Goal: Task Accomplishment & Management: Manage account settings

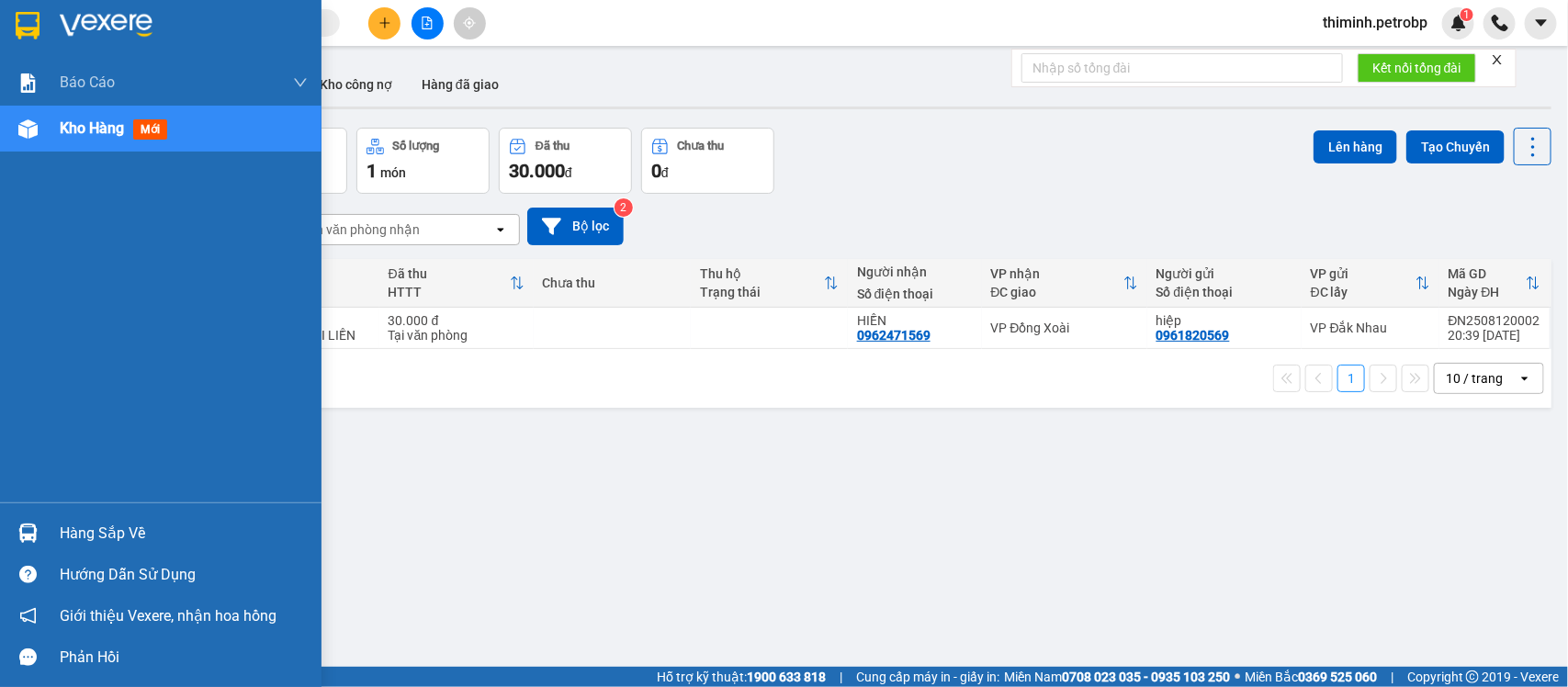
drag, startPoint x: 44, startPoint y: 548, endPoint x: 55, endPoint y: 531, distance: 20.2
click at [46, 544] on div "Hàng sắp về" at bounding box center [161, 534] width 322 height 42
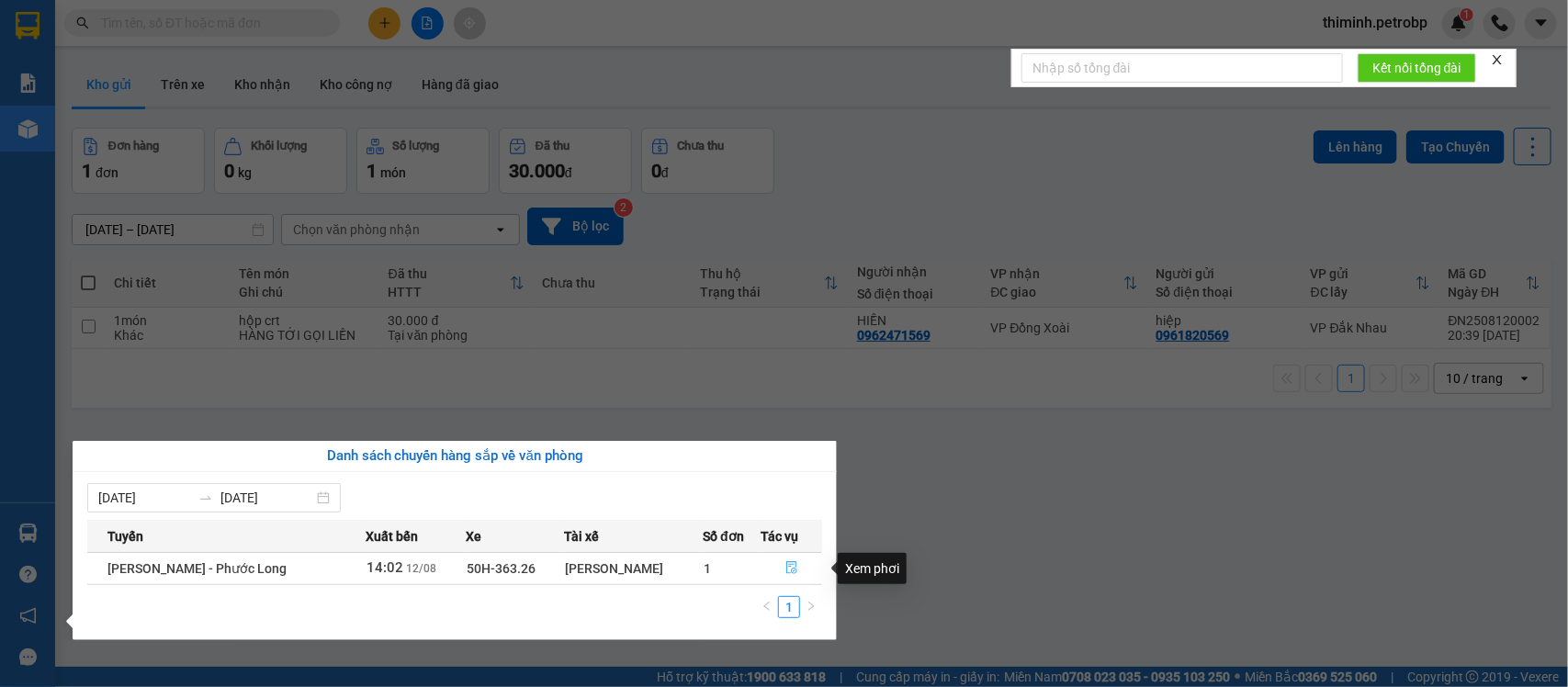
click at [773, 566] on button "button" at bounding box center [792, 569] width 60 height 29
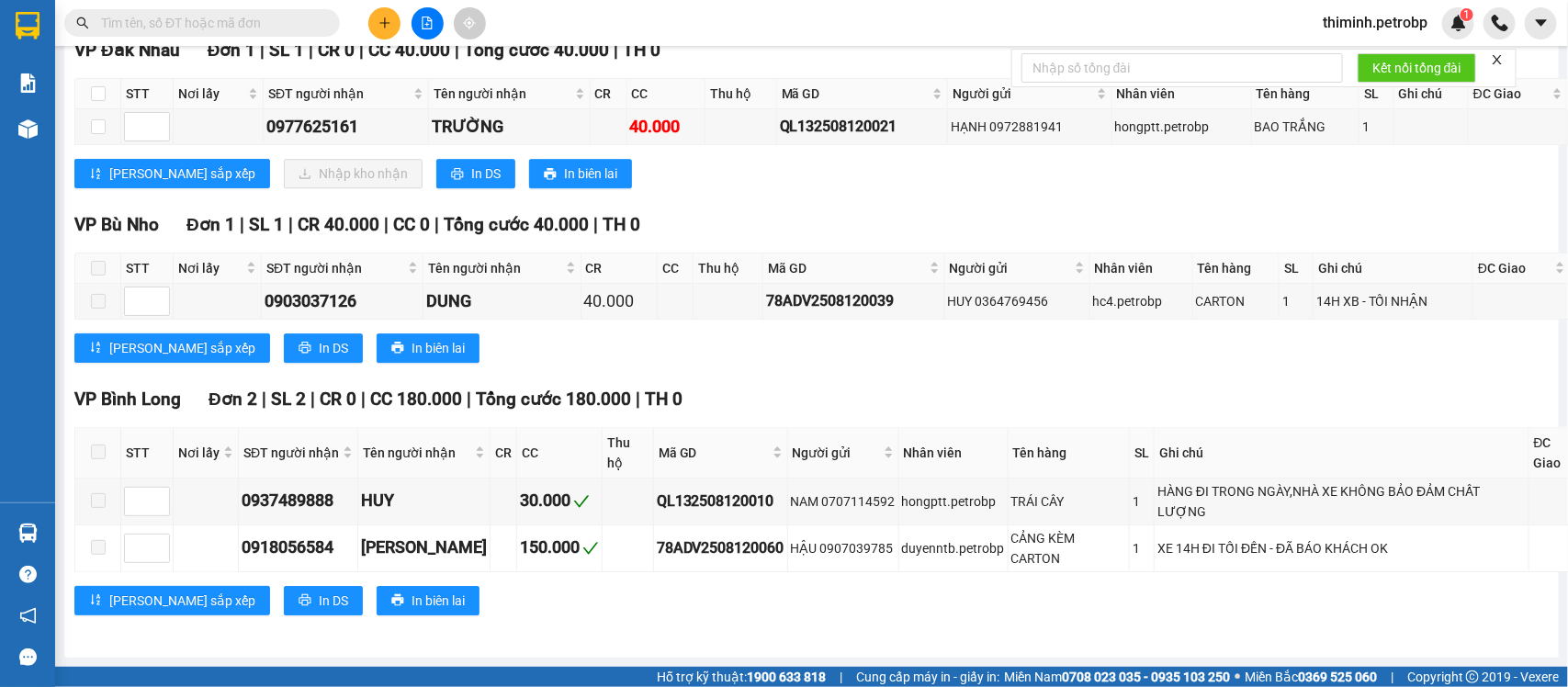
scroll to position [6319, 0]
click at [99, 101] on input "checkbox" at bounding box center [98, 93] width 15 height 15
checkbox input "true"
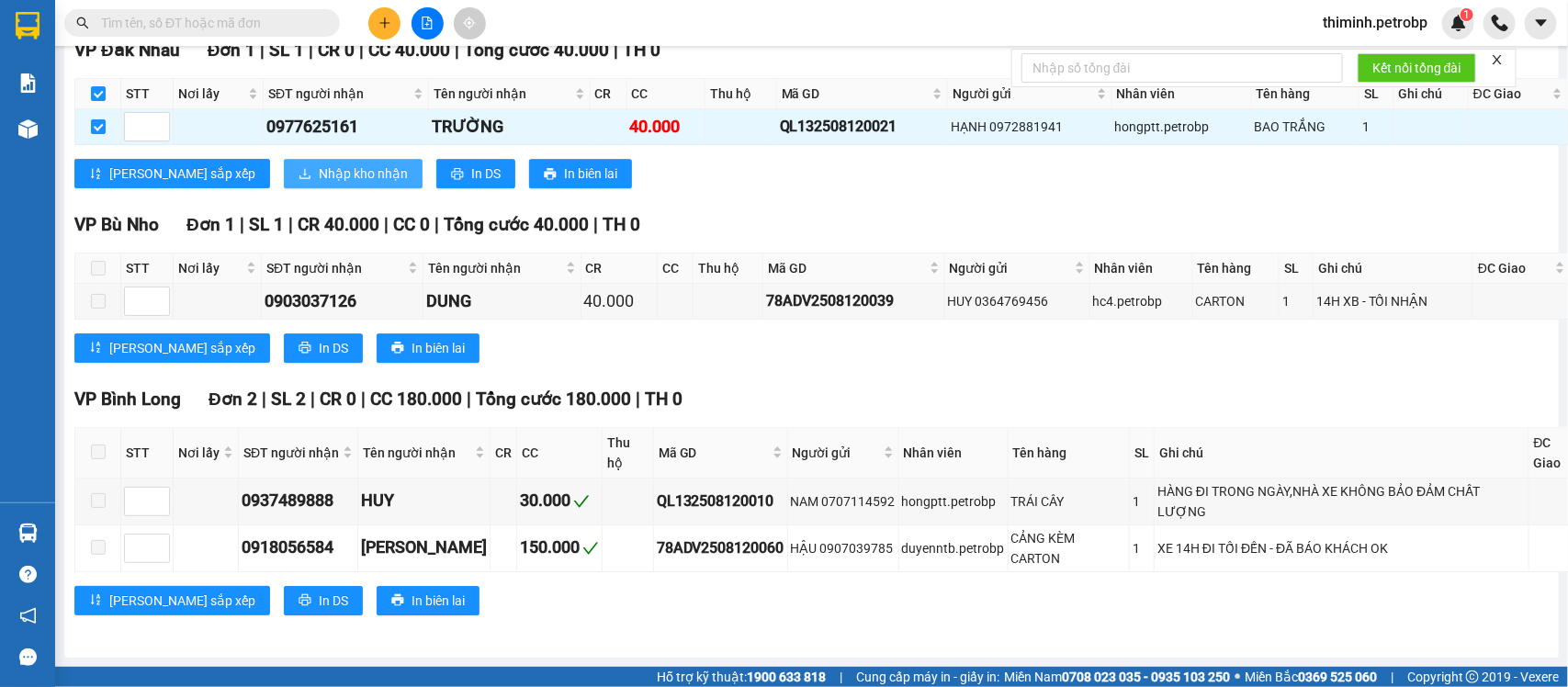
click at [319, 183] on span "Nhập kho nhận" at bounding box center [364, 174] width 89 height 20
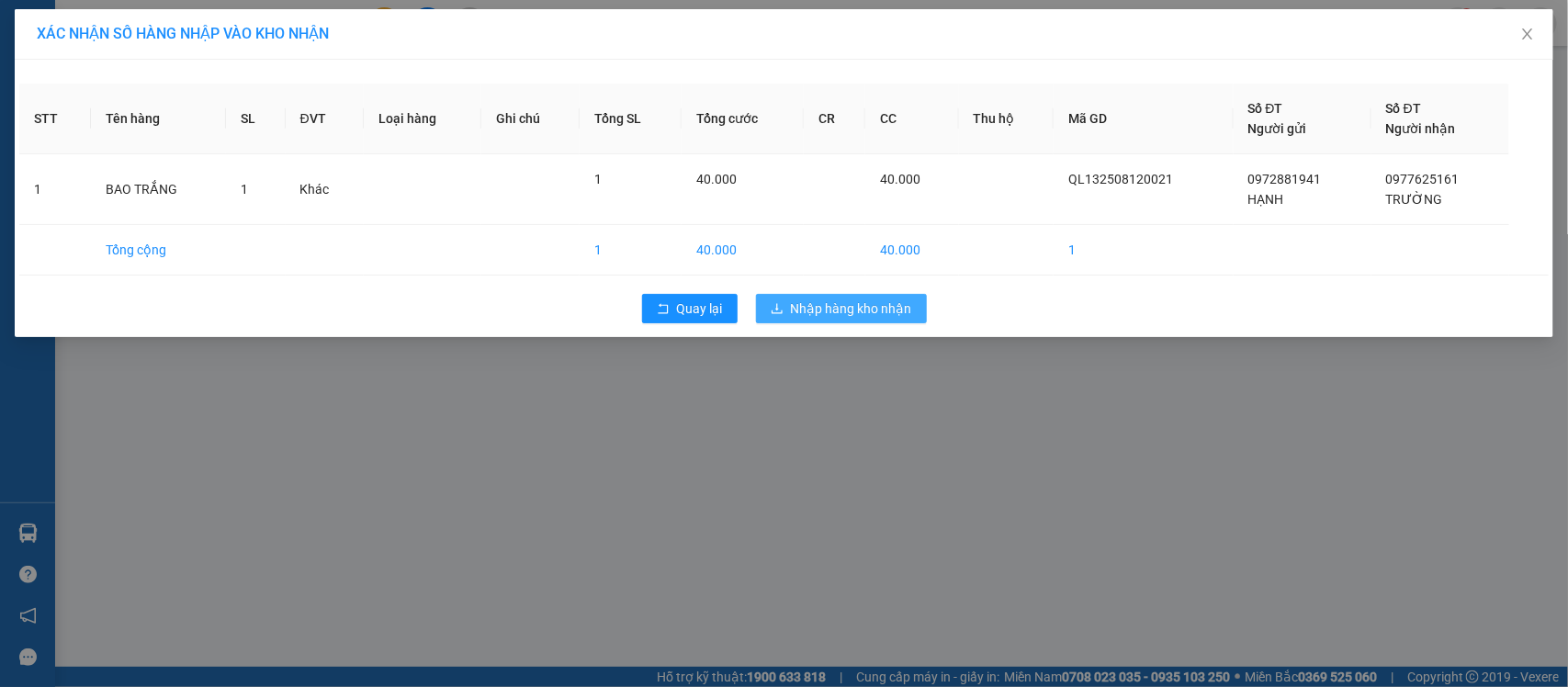
click at [868, 310] on span "Nhập hàng kho nhận" at bounding box center [851, 309] width 121 height 20
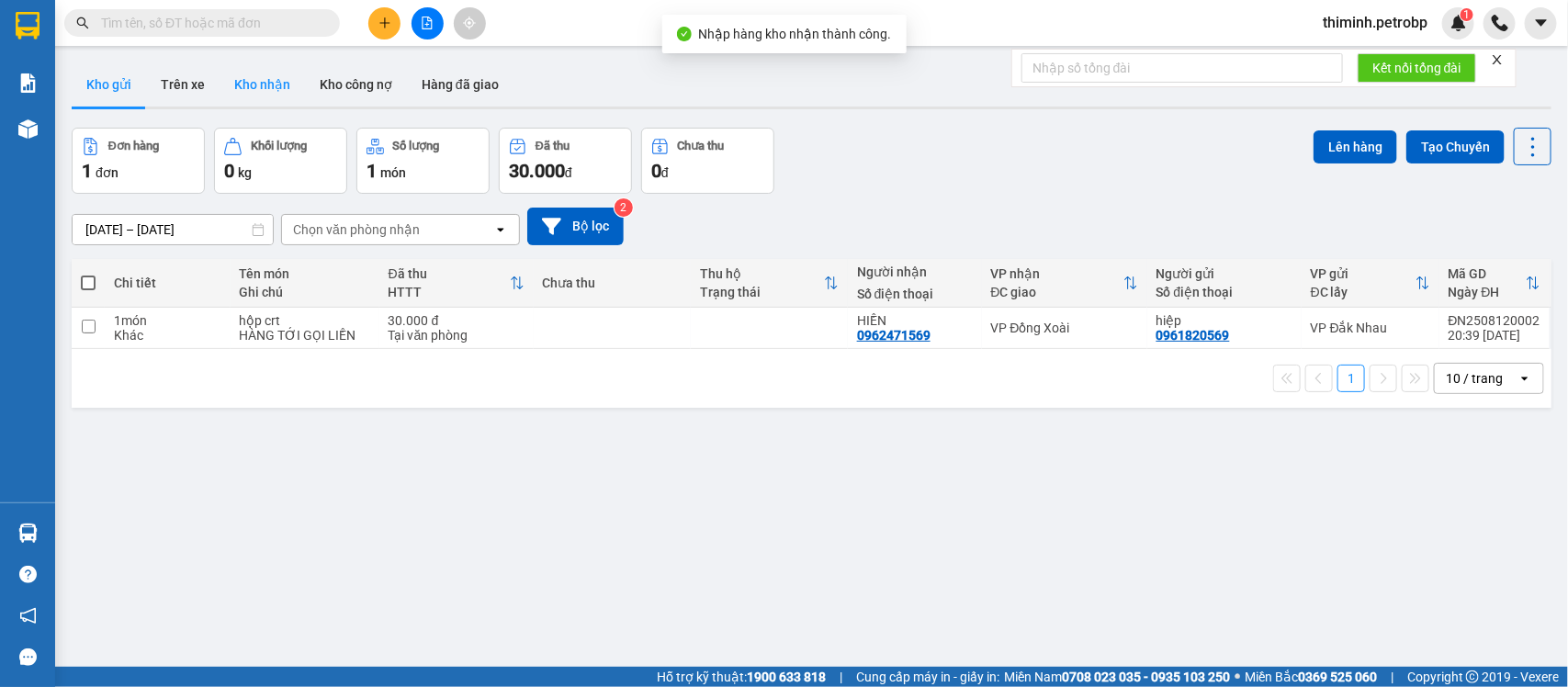
click at [272, 88] on button "Kho nhận" at bounding box center [262, 83] width 85 height 44
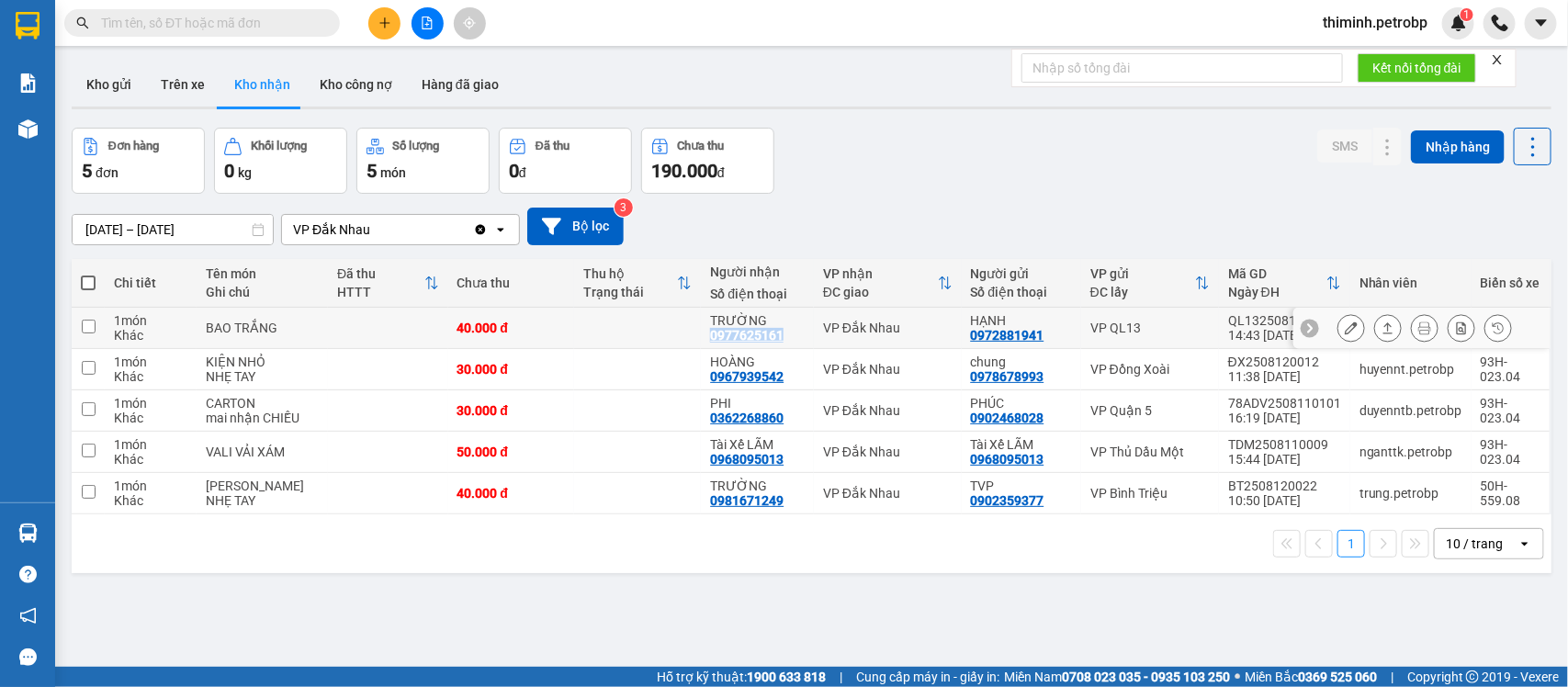
copy div "0977625161"
drag, startPoint x: 767, startPoint y: 336, endPoint x: 693, endPoint y: 341, distance: 74.2
click at [701, 341] on td "TRƯỜNG 0977625161" at bounding box center [757, 328] width 113 height 42
checkbox input "true"
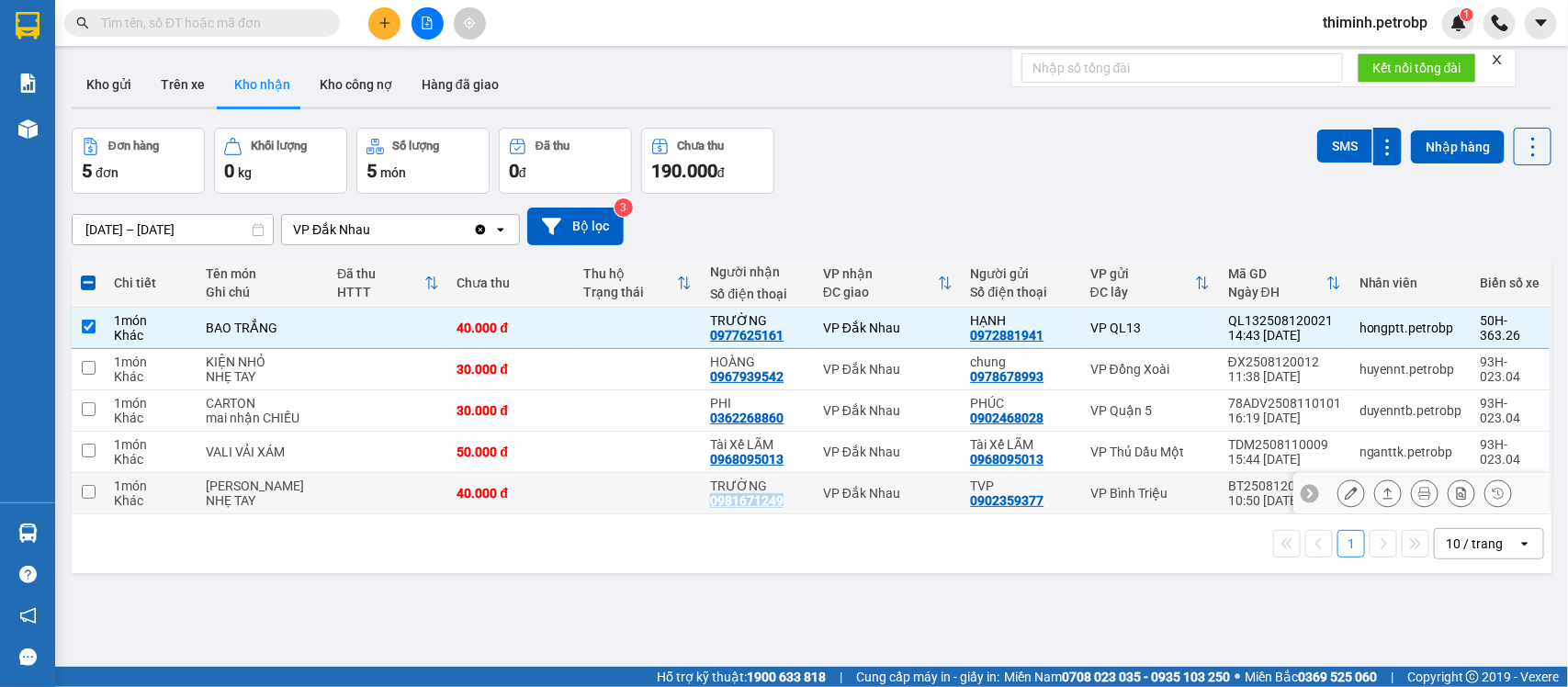
copy div "0981671249"
drag, startPoint x: 770, startPoint y: 520, endPoint x: 687, endPoint y: 519, distance: 83.0
click at [701, 514] on td "TRƯỜNG 0981671249" at bounding box center [757, 494] width 113 height 42
checkbox input "true"
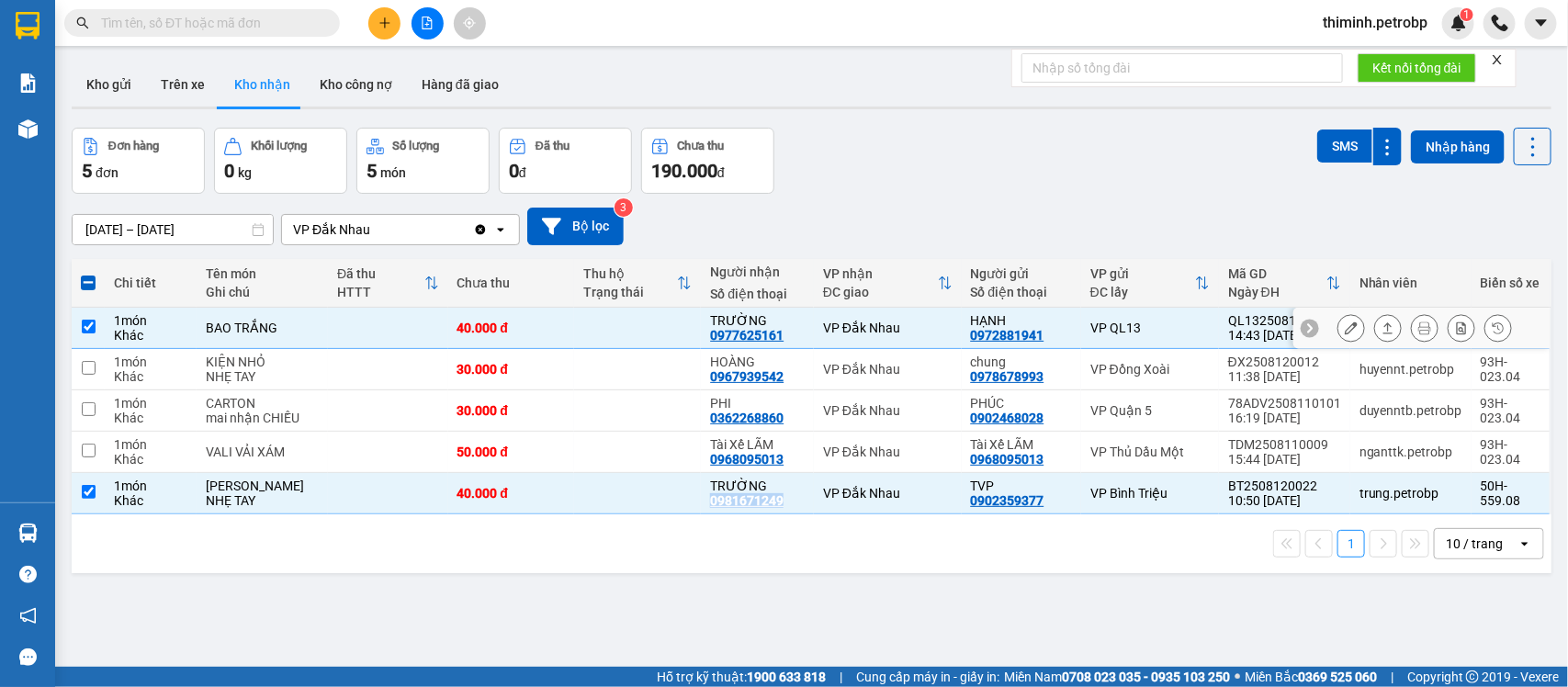
click at [82, 331] on input "checkbox" at bounding box center [88, 327] width 14 height 14
checkbox input "false"
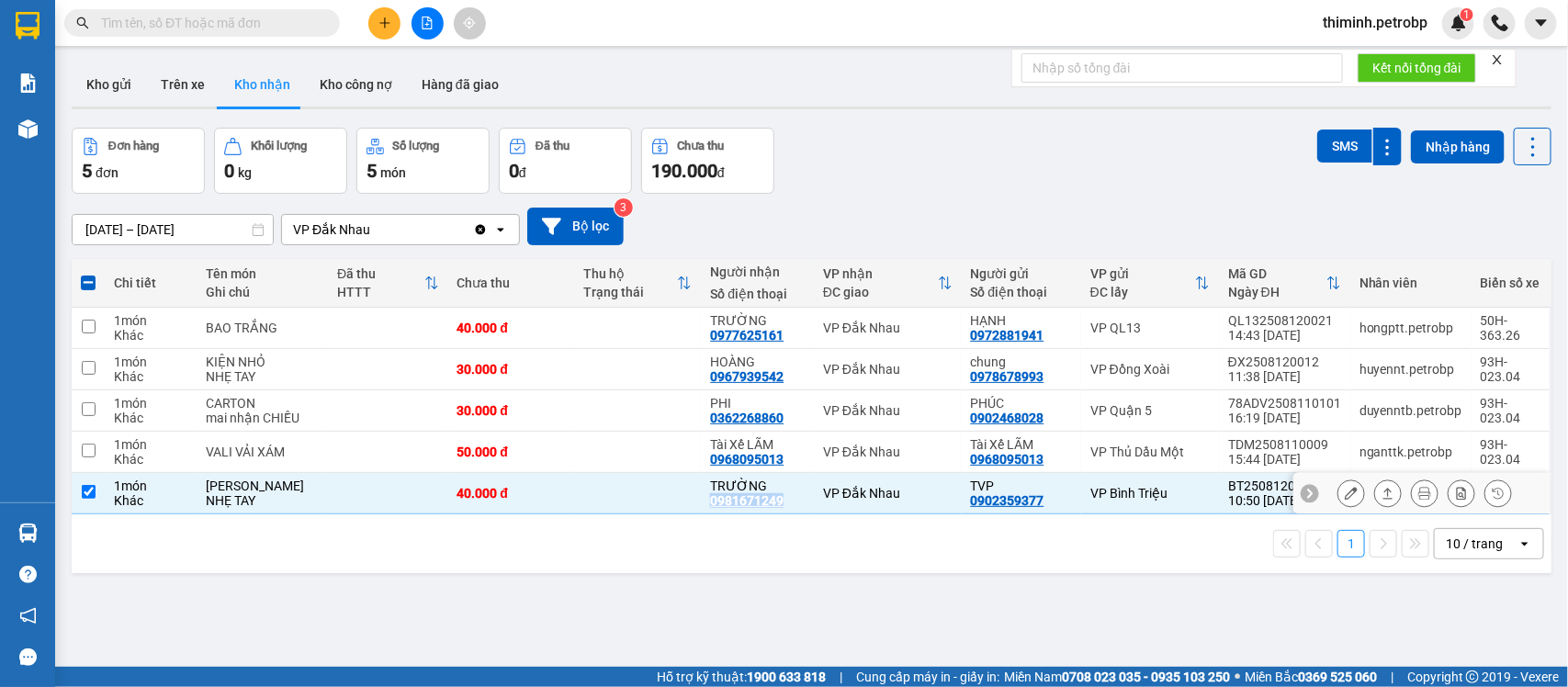
click at [83, 499] on input "checkbox" at bounding box center [88, 492] width 14 height 14
checkbox input "false"
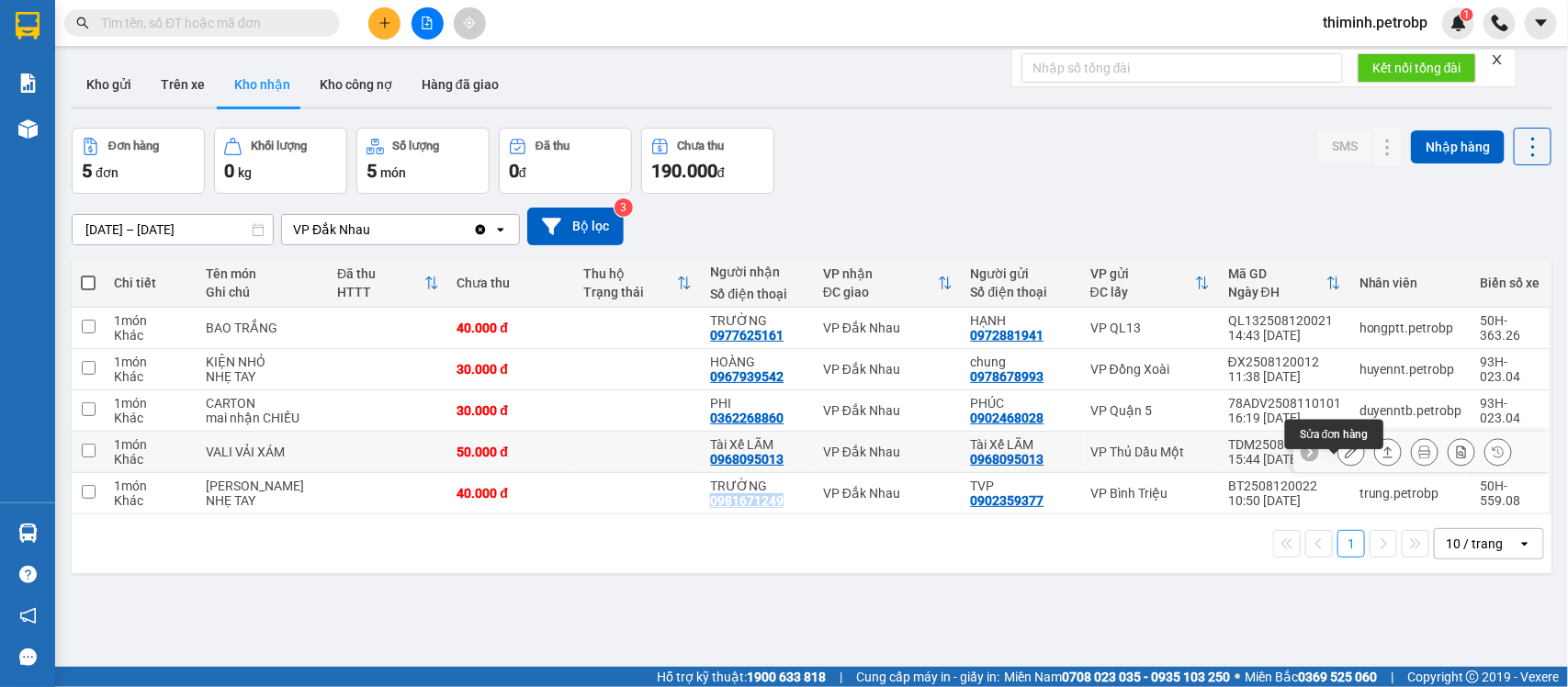
click at [1345, 459] on icon at bounding box center [1351, 451] width 13 height 13
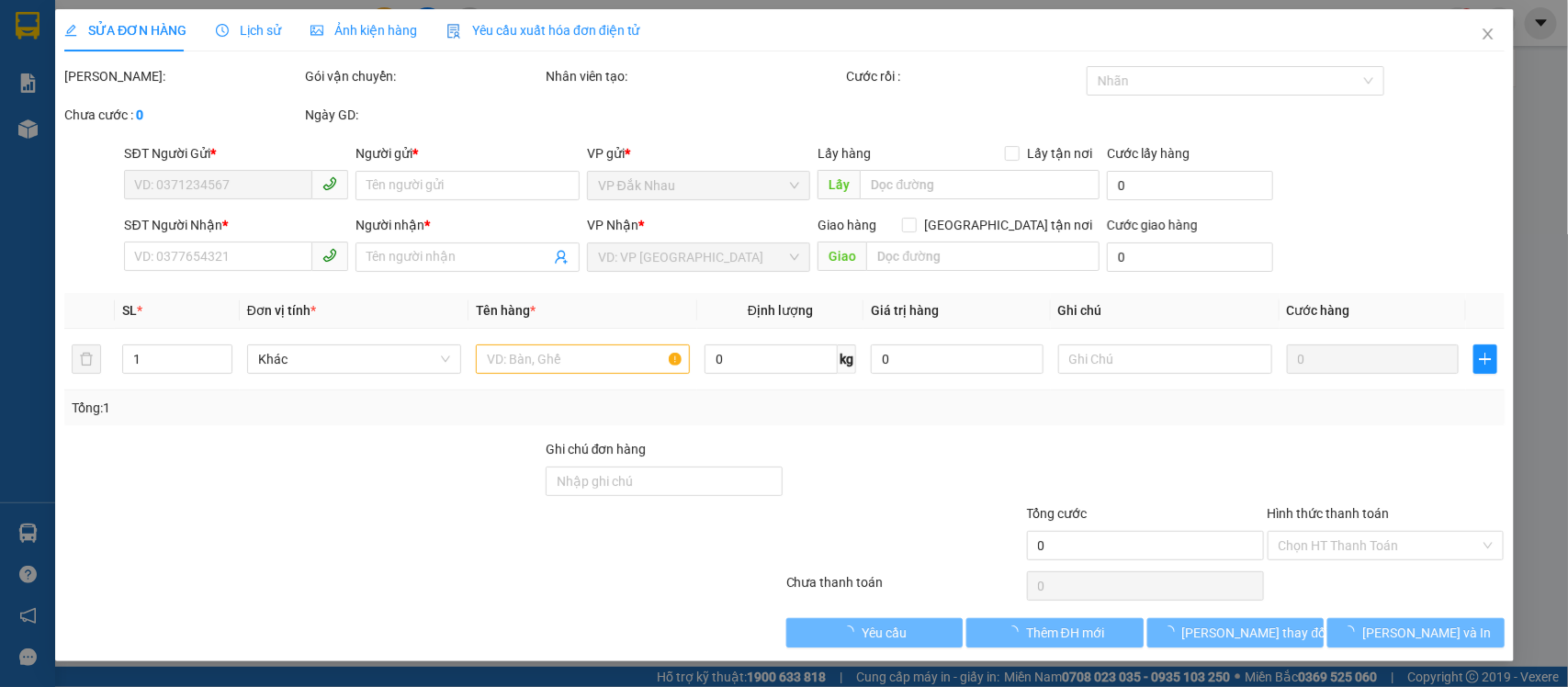
type input "0968095013"
type input "Tài Xế LÃM"
type input "0968095013"
type input "Tài Xế LÃM"
type input "50.000"
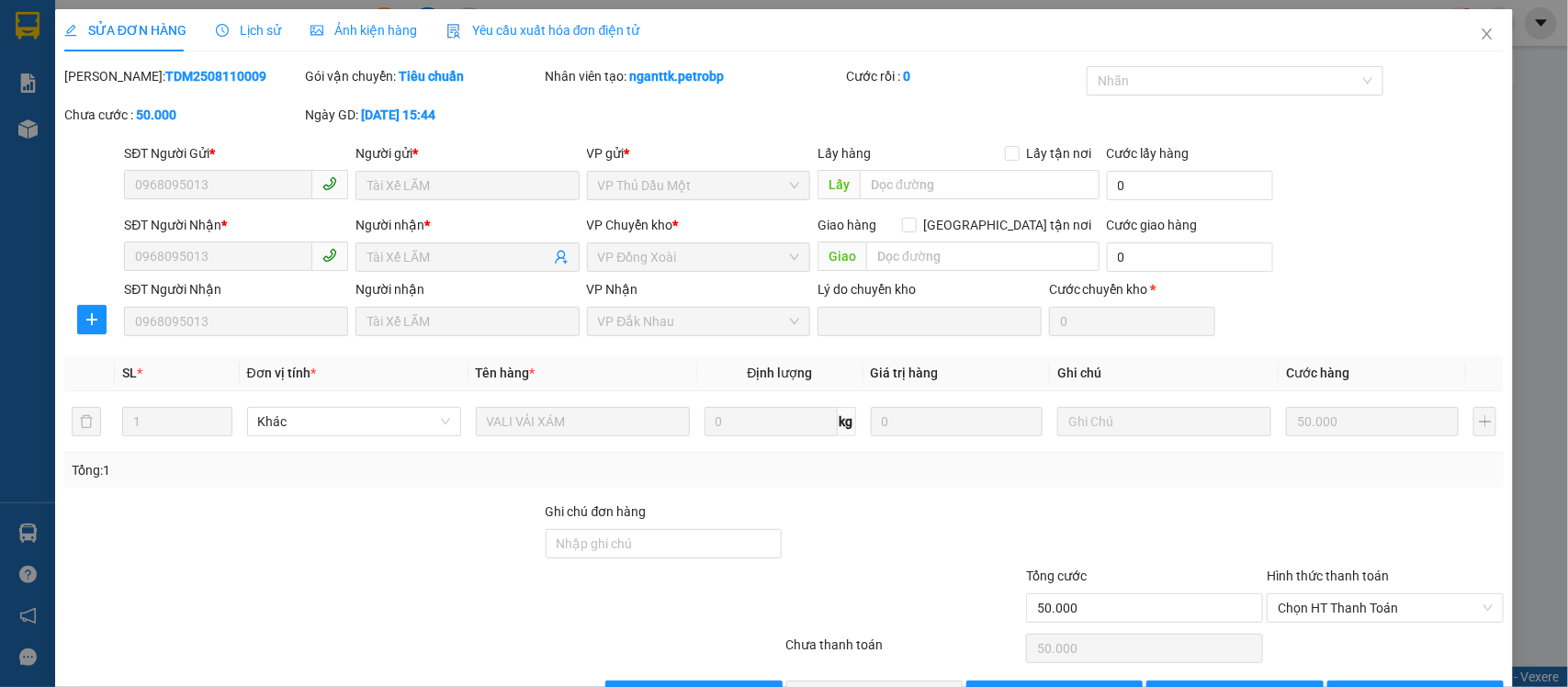
scroll to position [60, 0]
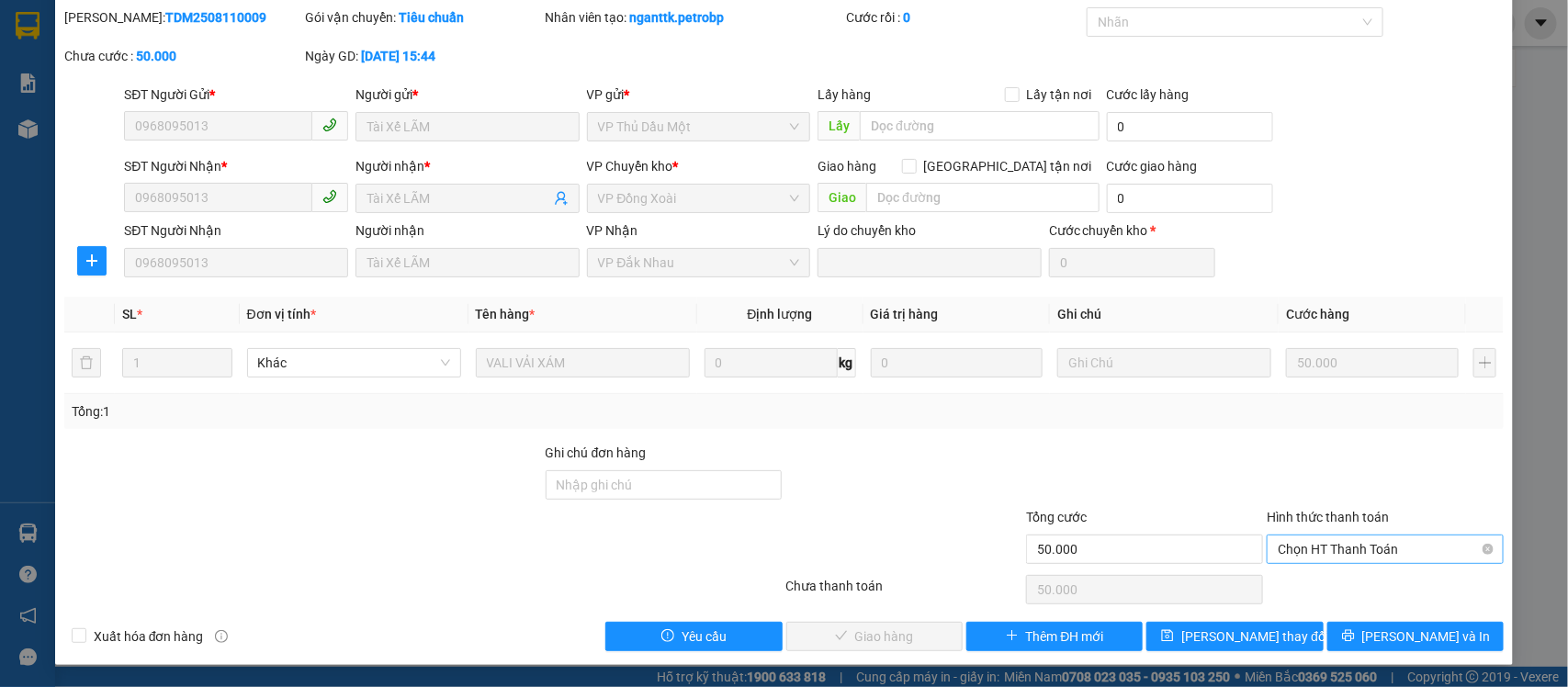
click at [1287, 548] on span "Chọn HT Thanh Toán" at bounding box center [1386, 549] width 215 height 27
click at [1287, 577] on div "Tại văn phòng" at bounding box center [1371, 587] width 212 height 20
type input "0"
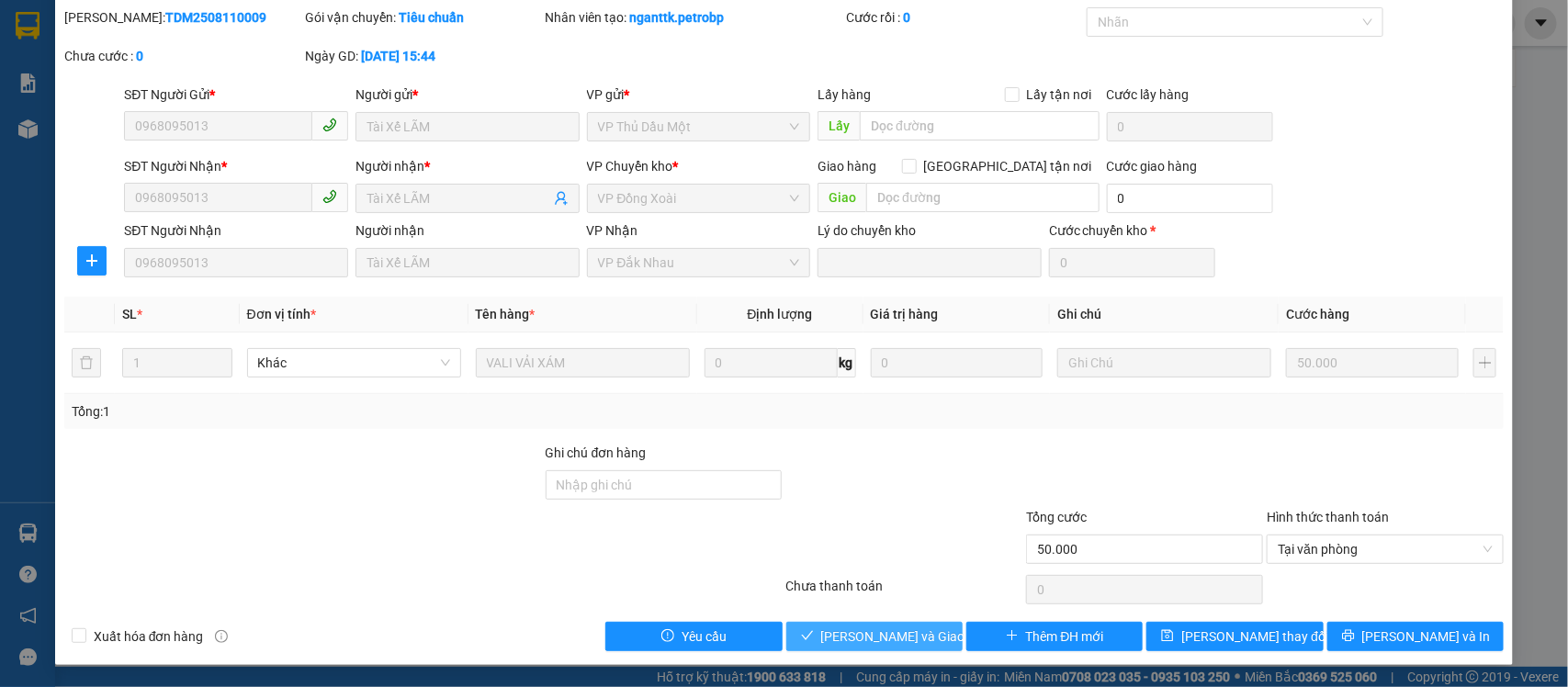
drag, startPoint x: 906, startPoint y: 635, endPoint x: 978, endPoint y: 527, distance: 129.8
click at [906, 633] on span "[PERSON_NAME] và Giao hàng" at bounding box center [910, 637] width 176 height 20
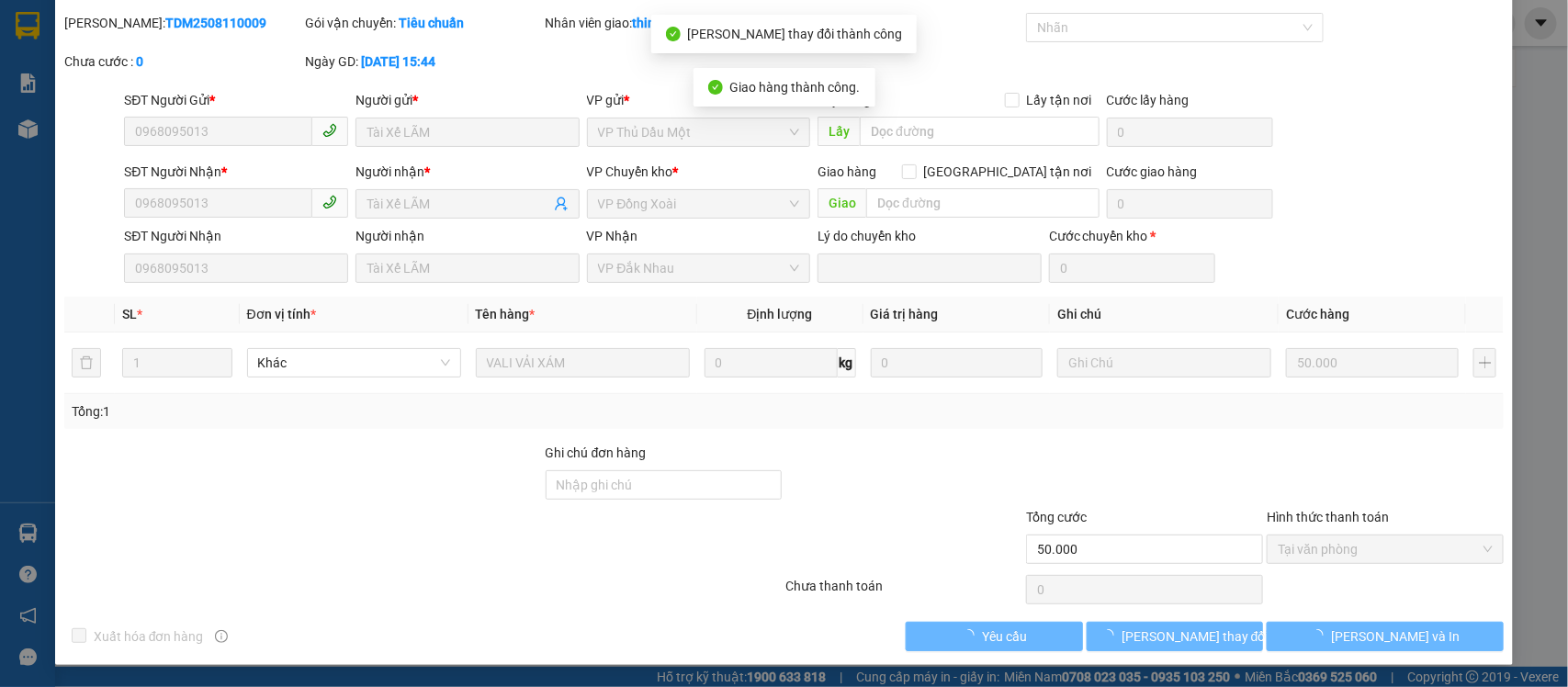
scroll to position [0, 0]
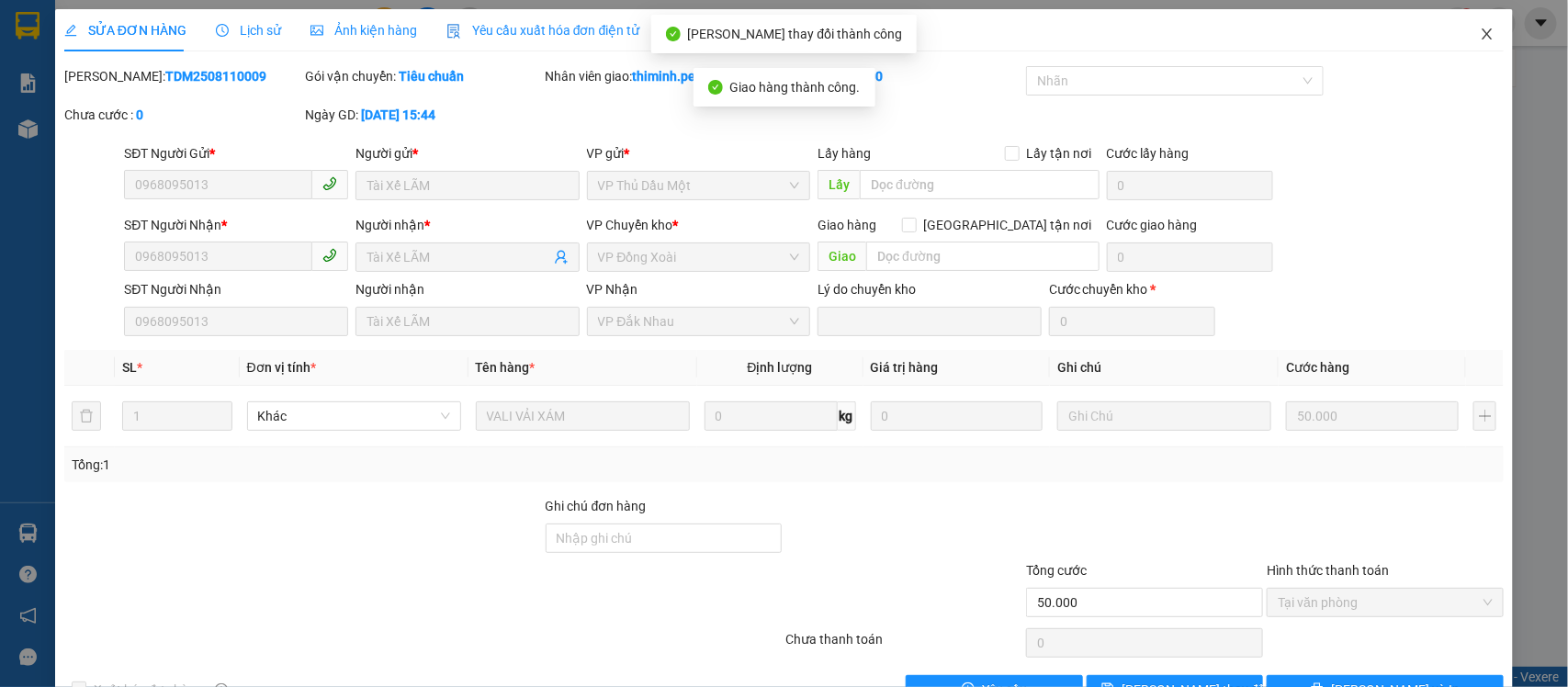
click at [1480, 33] on icon "close" at bounding box center [1487, 33] width 15 height 15
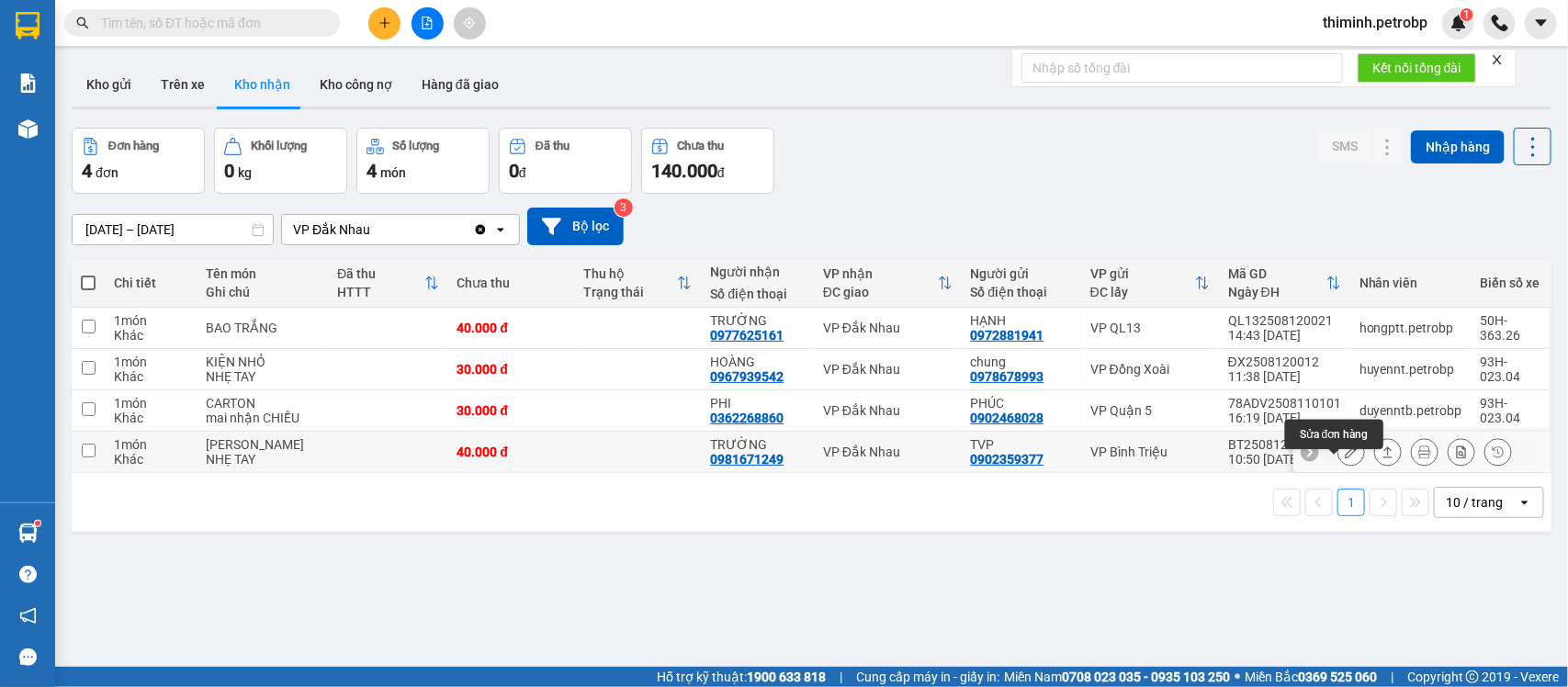
click at [1345, 459] on icon at bounding box center [1351, 451] width 13 height 13
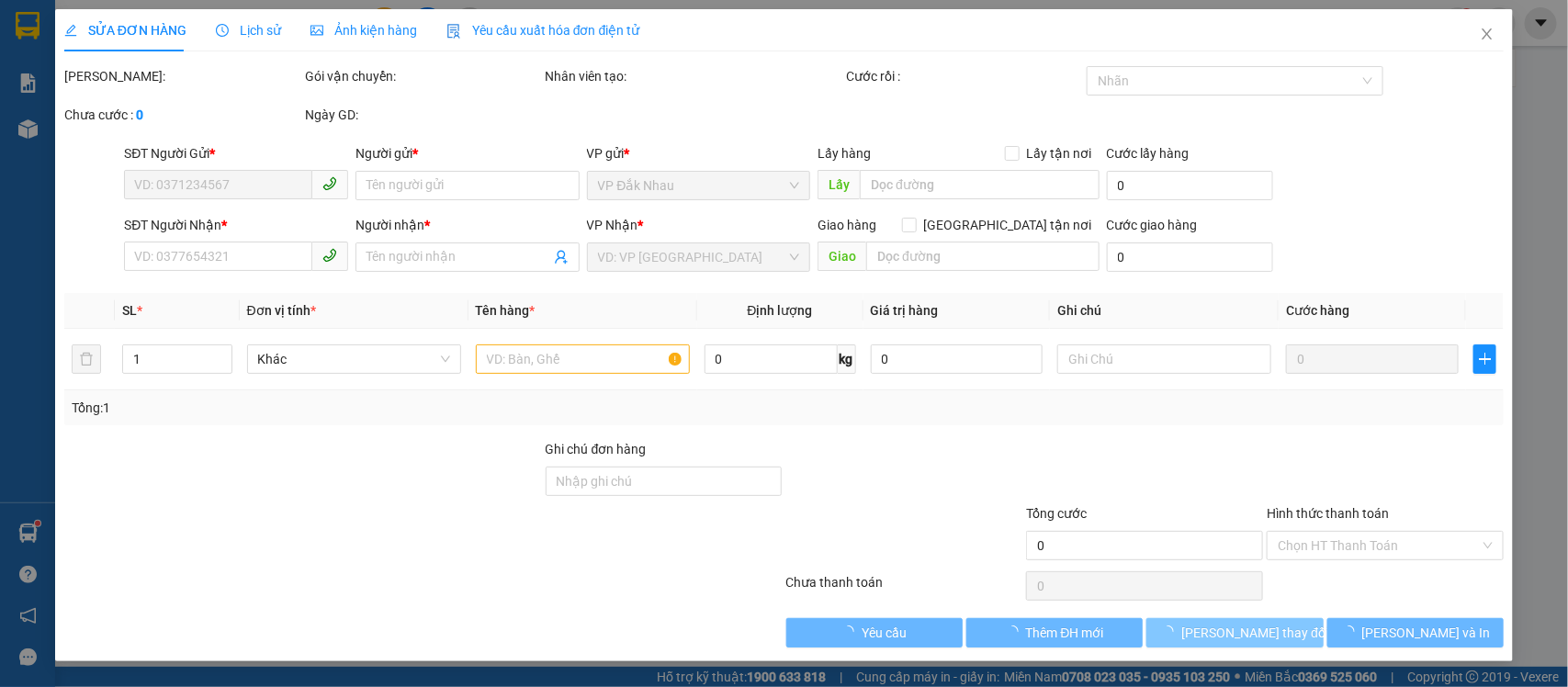
type input "0902359377"
type input "TVP"
type input "0981671249"
type input "TRƯỜNG"
type input "40.000"
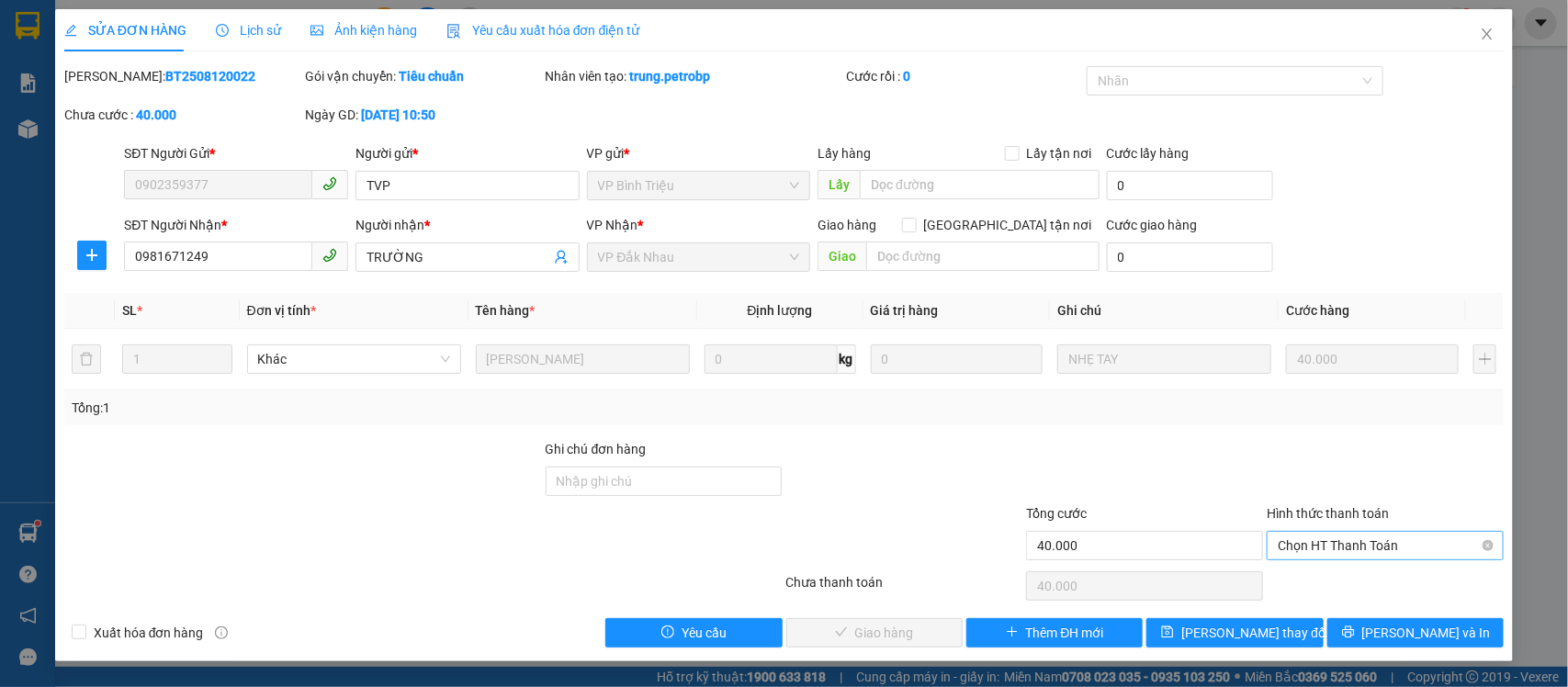
click at [1287, 545] on span "Chọn HT Thanh Toán" at bounding box center [1386, 545] width 215 height 27
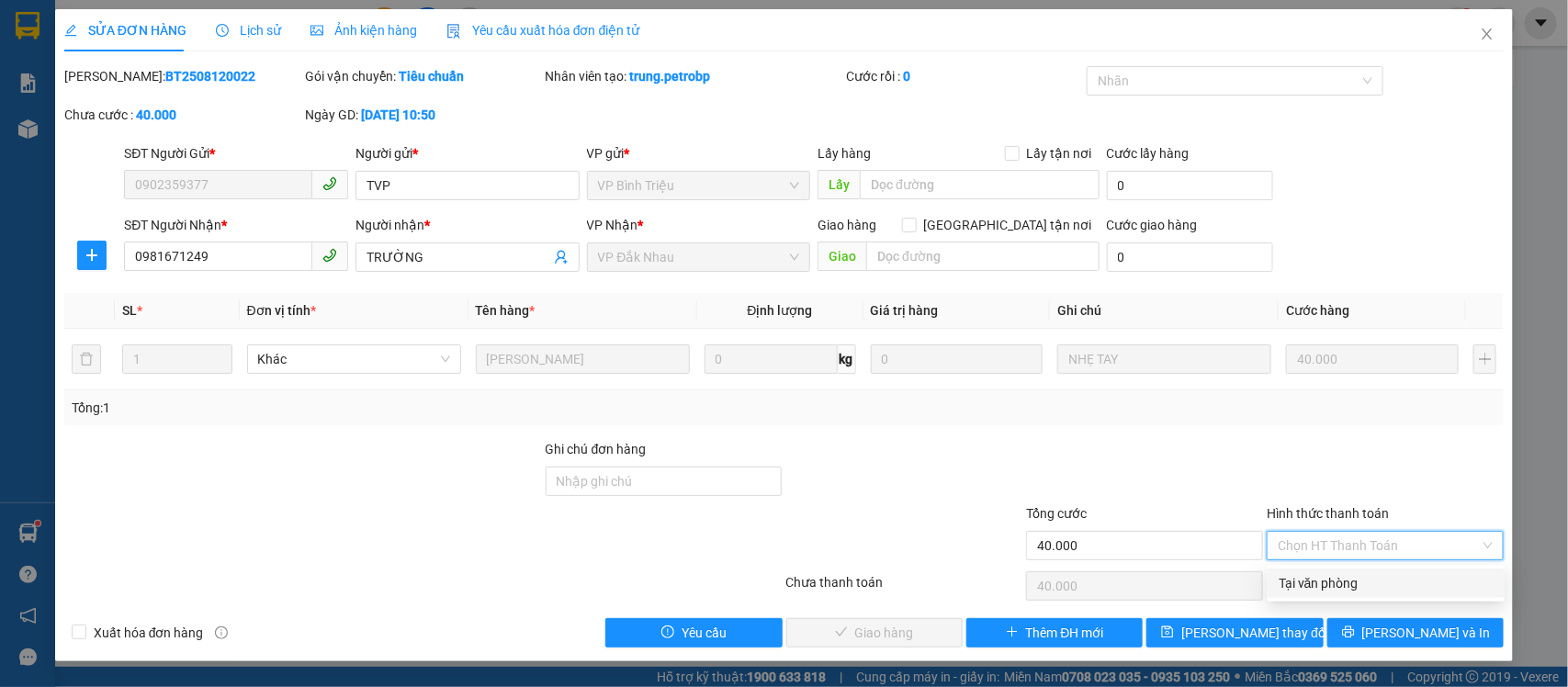
click at [1277, 575] on div "Tại văn phòng" at bounding box center [1386, 583] width 237 height 29
type input "0"
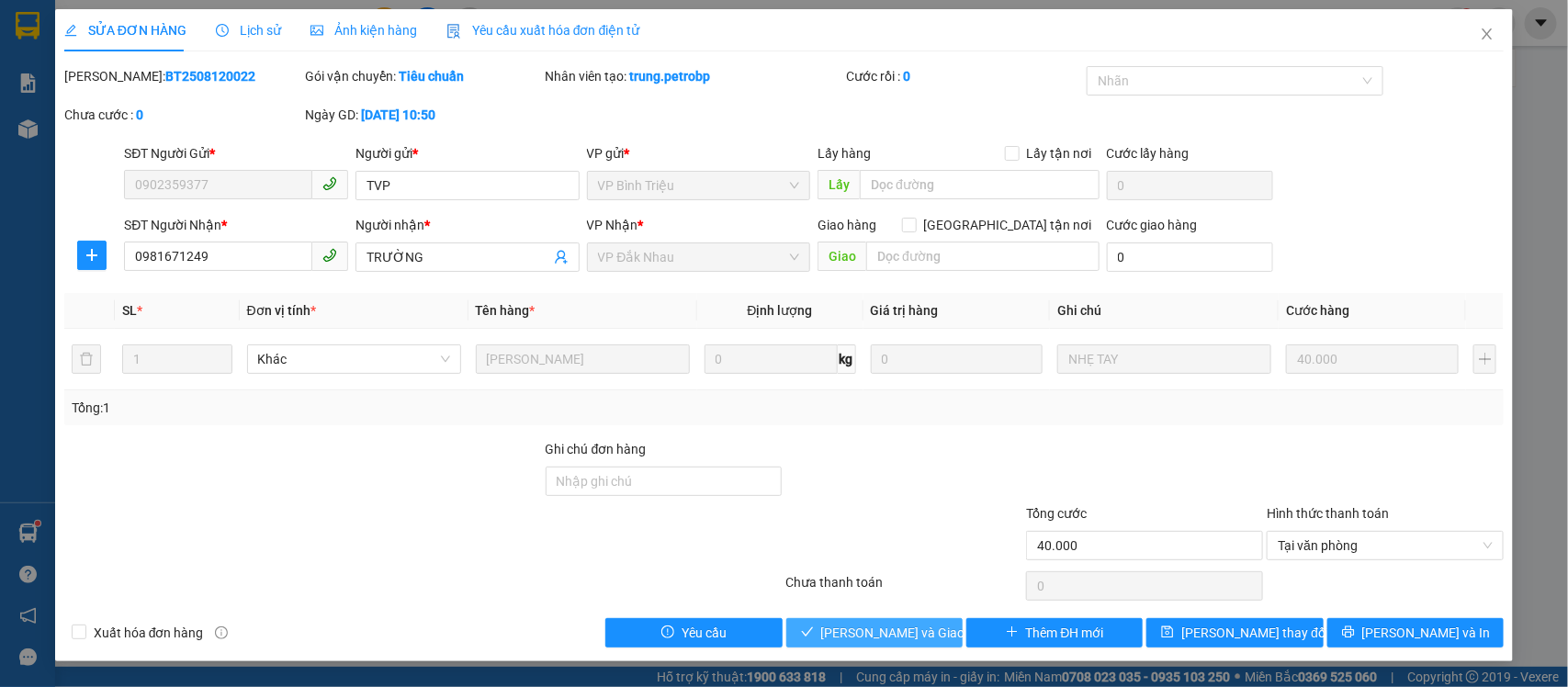
click at [946, 636] on button "[PERSON_NAME] và Giao hàng" at bounding box center [875, 633] width 176 height 29
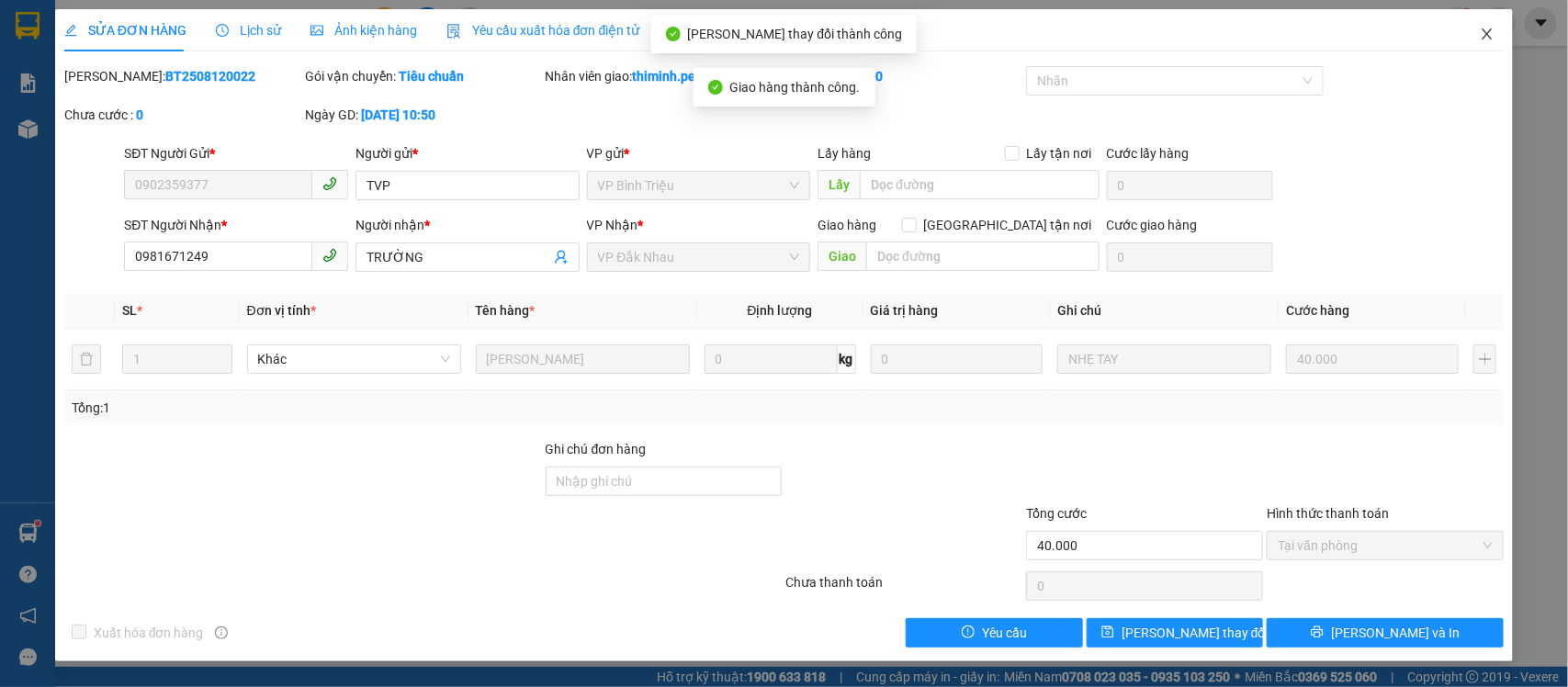
click at [1480, 39] on icon "close" at bounding box center [1487, 33] width 15 height 15
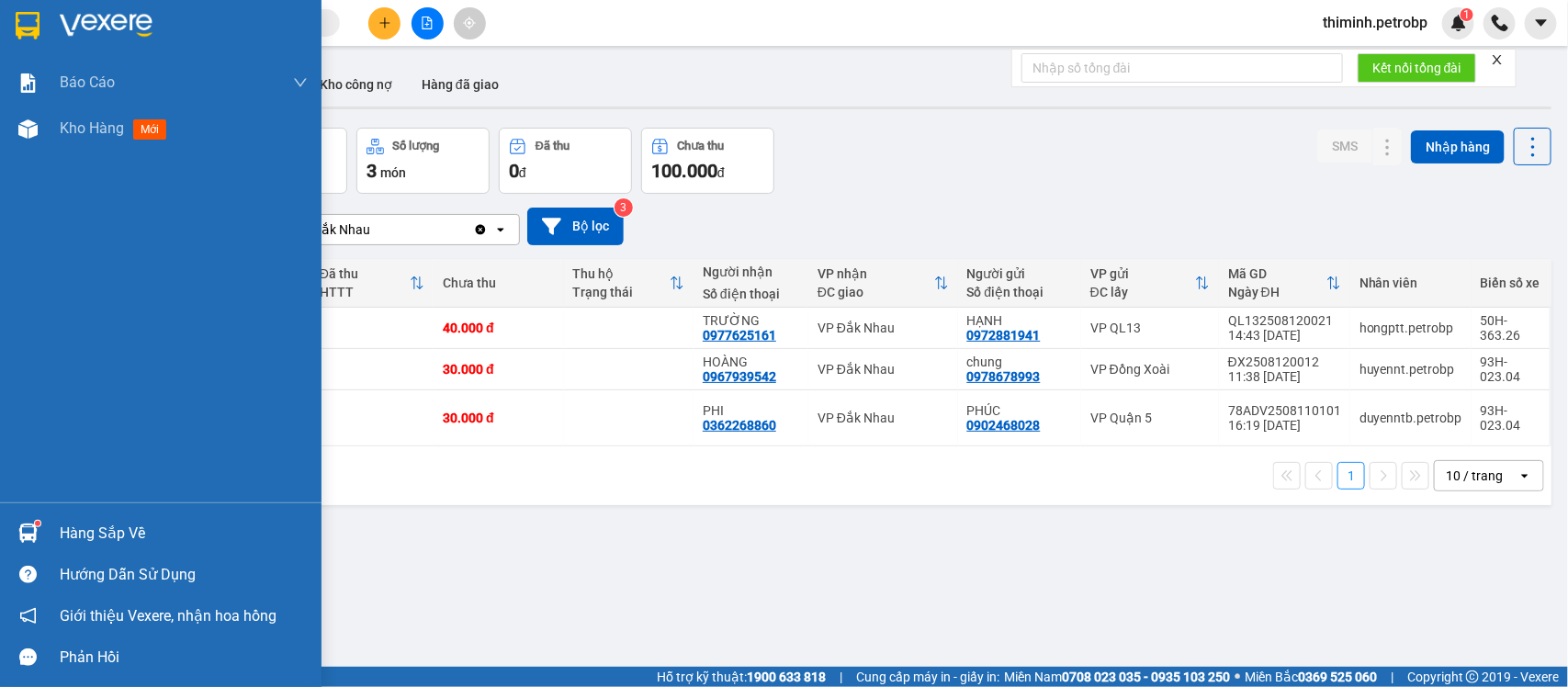
click at [102, 539] on div "Hàng sắp về" at bounding box center [184, 534] width 248 height 27
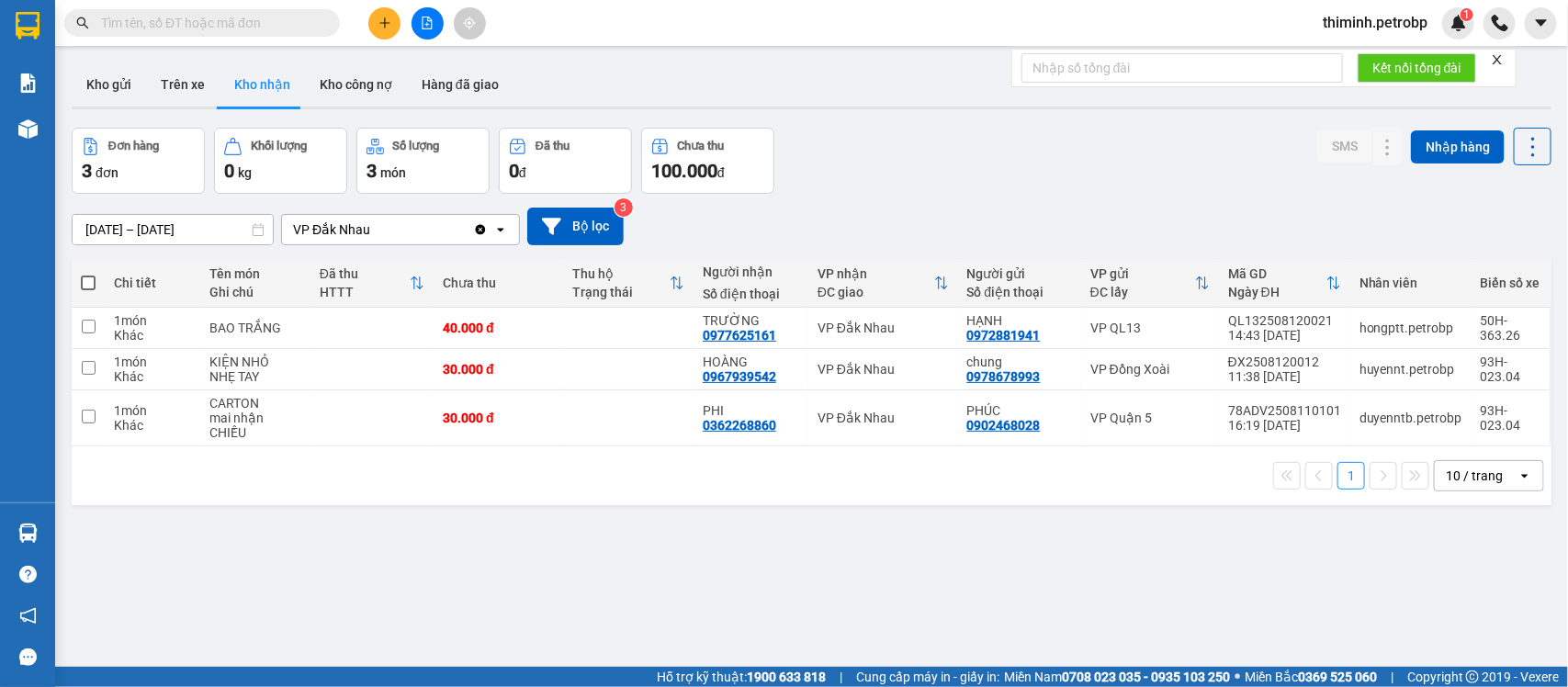
click at [943, 533] on section "Kết quả tìm kiếm ( 0 ) Bộ lọc No Data thiminh.petrobp 1 Báo cáo BC tiền tận nơi…" at bounding box center [784, 344] width 1568 height 687
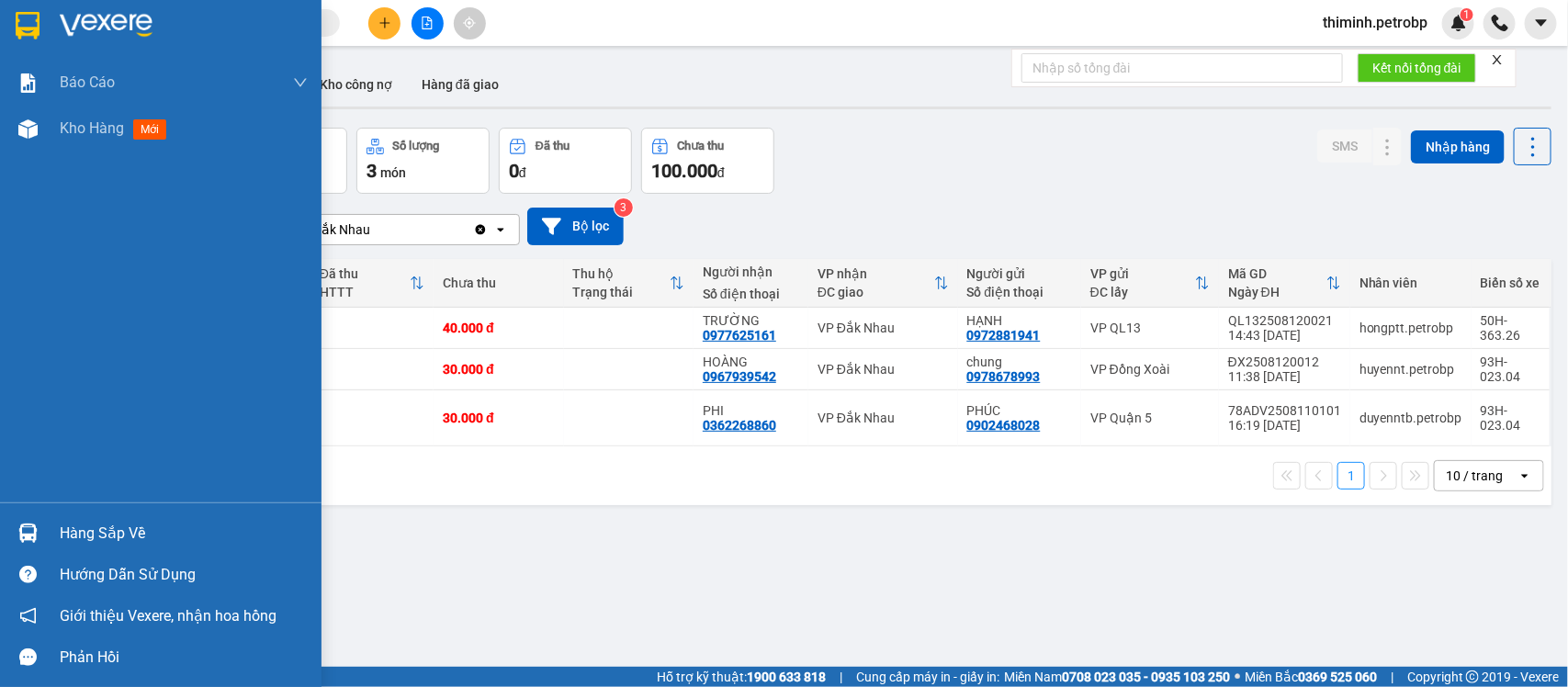
click at [60, 534] on div "Hàng sắp về" at bounding box center [184, 534] width 248 height 27
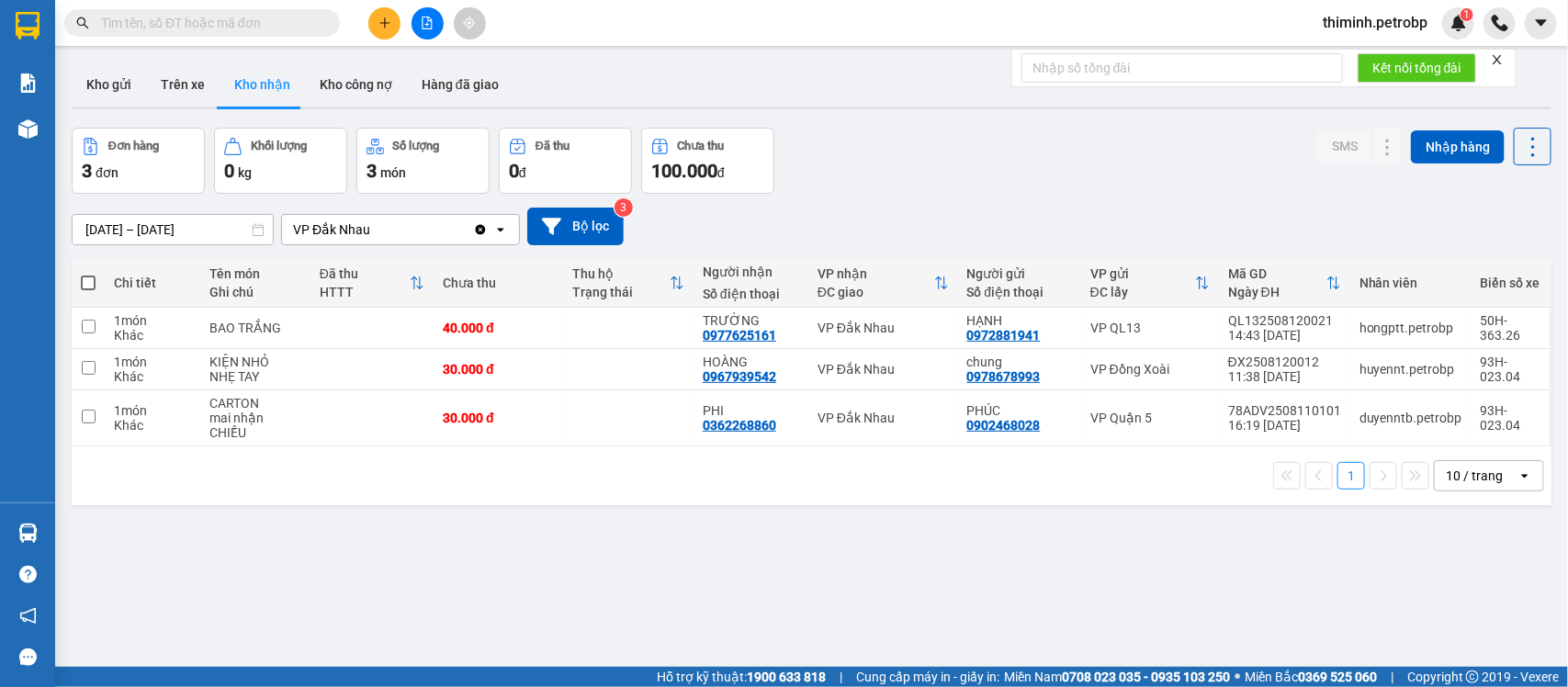
click at [880, 533] on section "Kết quả tìm kiếm ( 0 ) Bộ lọc No Data thiminh.petrobp 1 Báo cáo BC tiền tận nơi…" at bounding box center [784, 344] width 1568 height 687
click at [112, 80] on button "Kho gửi" at bounding box center [109, 83] width 75 height 44
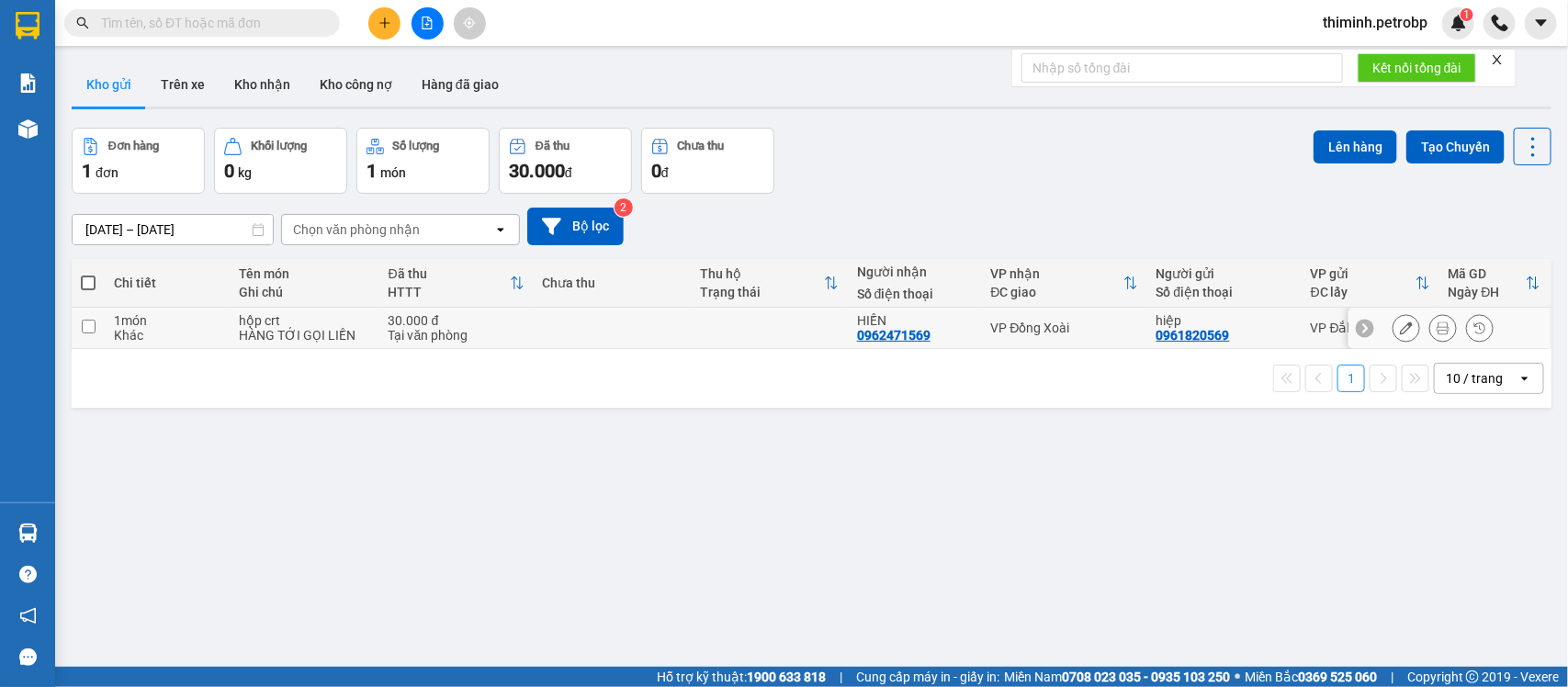
click at [85, 327] on input "checkbox" at bounding box center [88, 327] width 14 height 14
checkbox input "true"
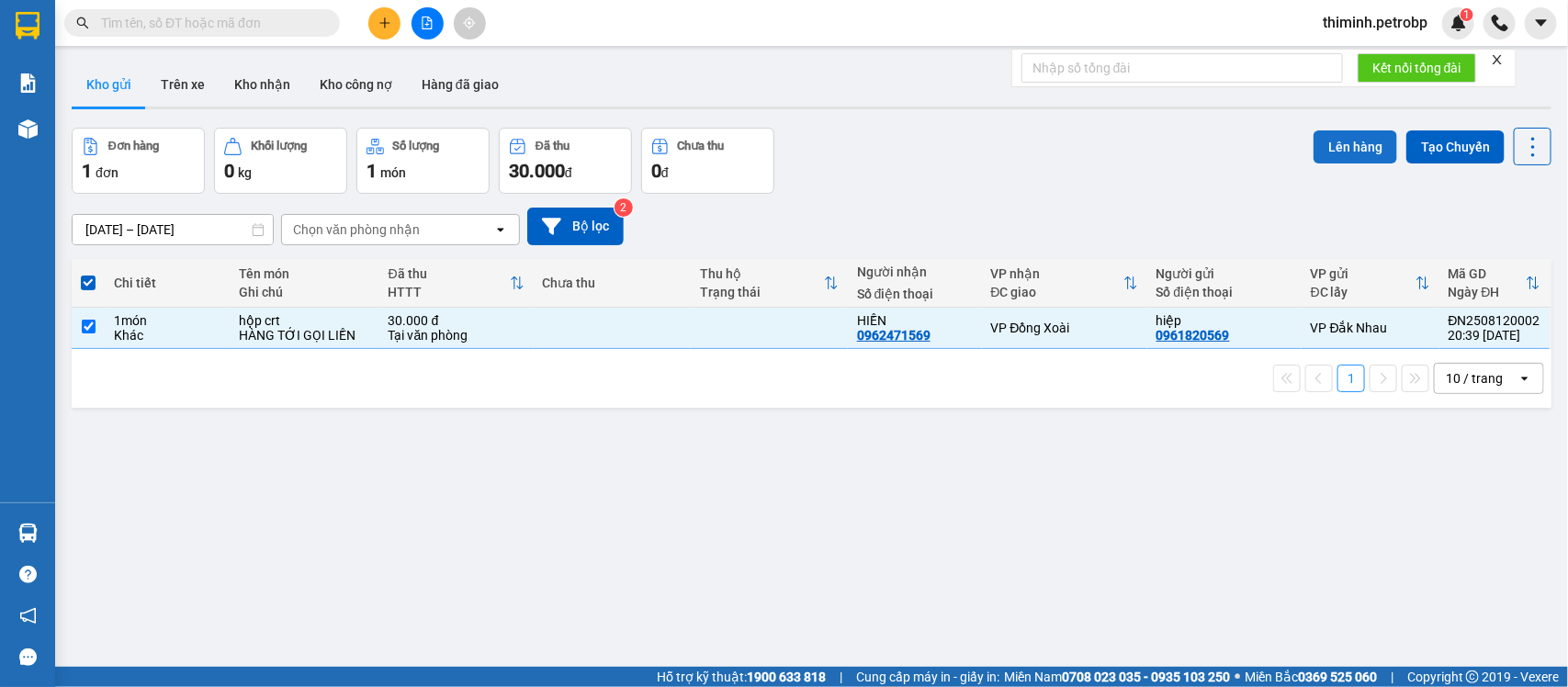
click at [1320, 133] on button "Lên hàng" at bounding box center [1355, 147] width 83 height 33
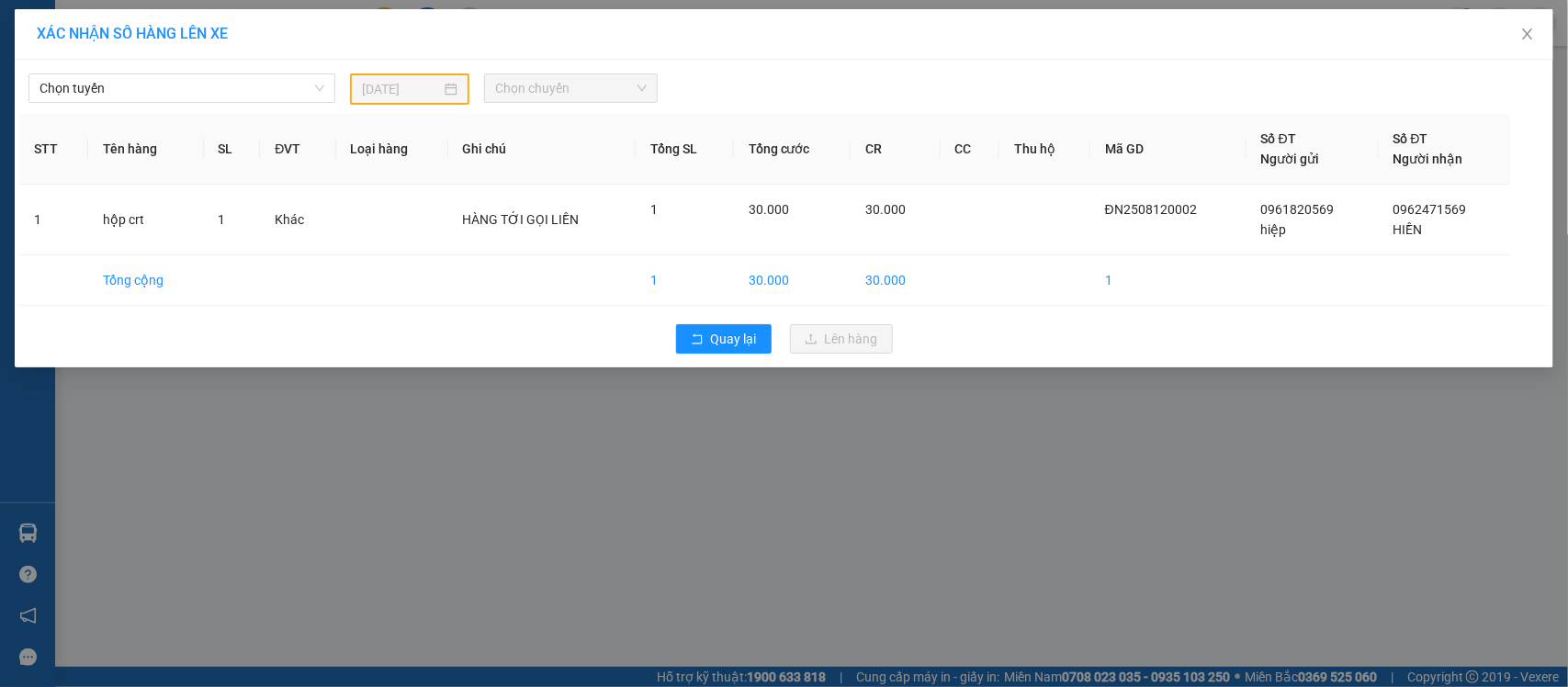
click at [214, 107] on div "Chọn tuyến [DATE] Chọn chuyến STT Tên hàng SL ĐVT Loại hàng Ghi chú Tổng SL Tổn…" at bounding box center [784, 213] width 1539 height 308
click at [214, 96] on span "Chọn tuyến" at bounding box center [182, 88] width 285 height 27
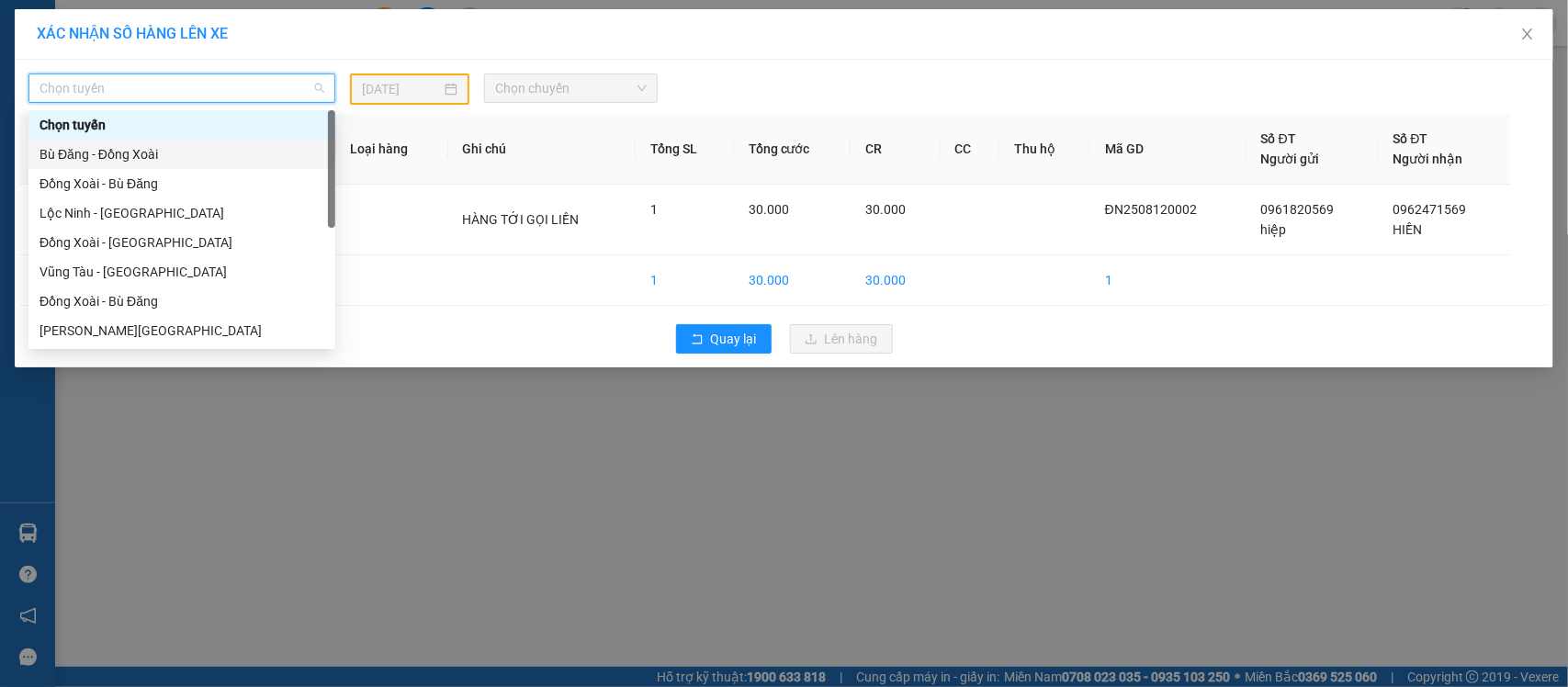
click at [151, 149] on div "Bù Đăng - Đồng Xoài" at bounding box center [182, 154] width 285 height 20
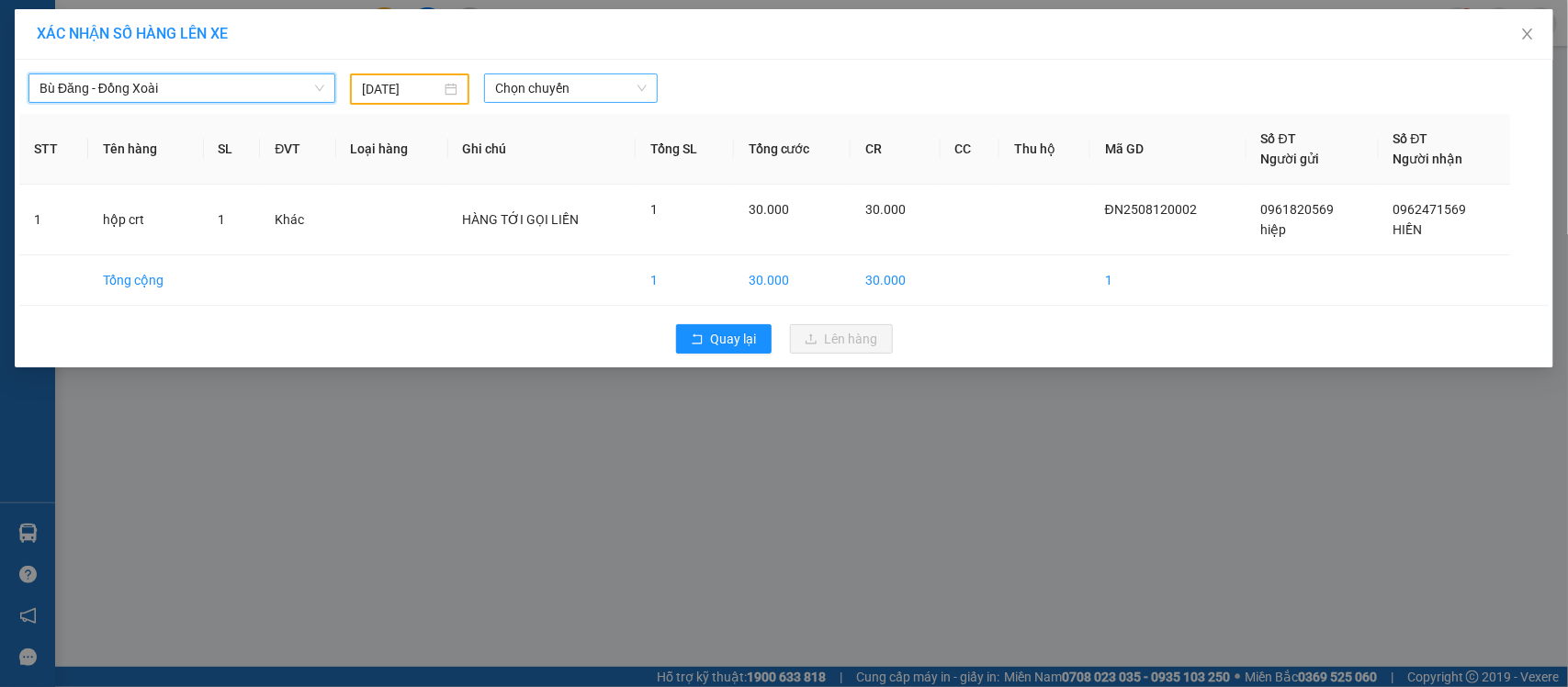
click at [527, 81] on span "Chọn chuyến" at bounding box center [570, 88] width 150 height 27
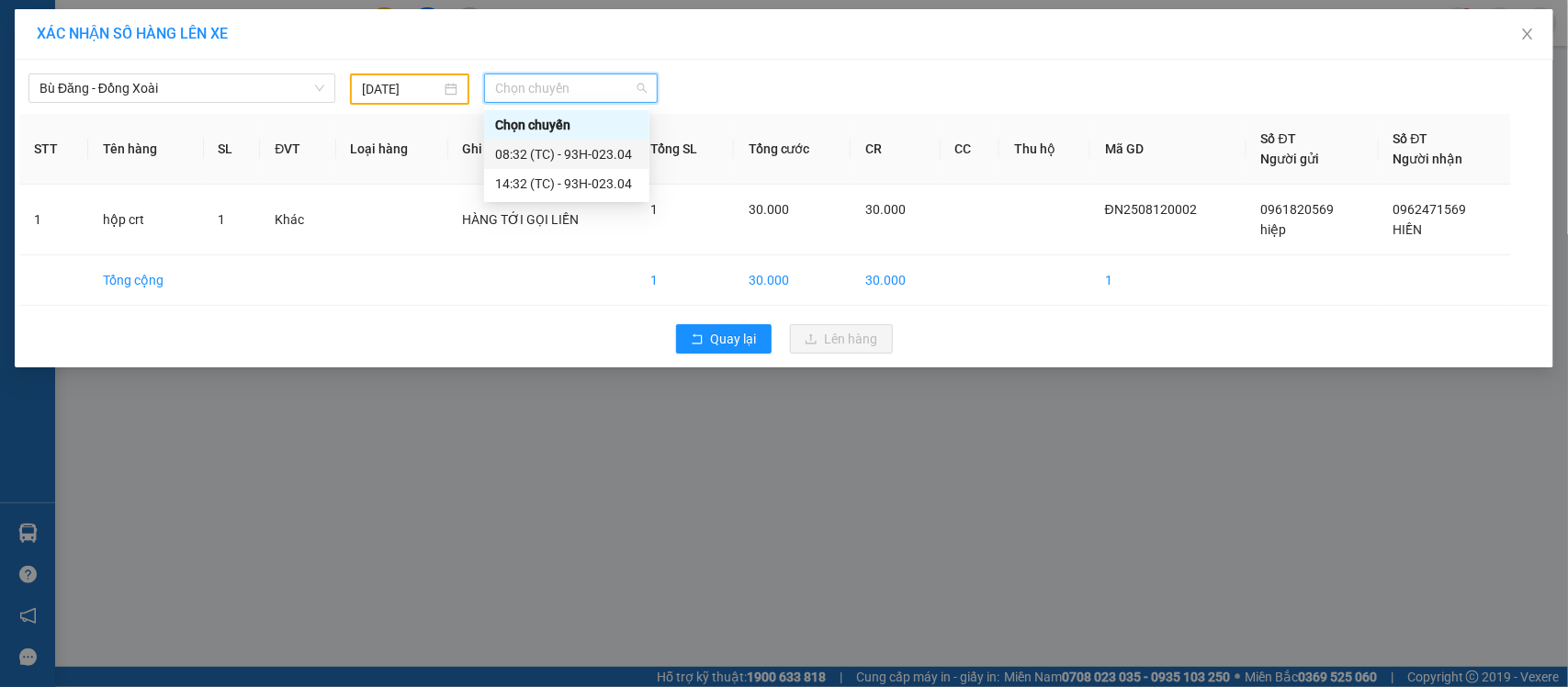
click at [538, 153] on div "08:32 (TC) - 93H-023.04" at bounding box center [567, 154] width 144 height 20
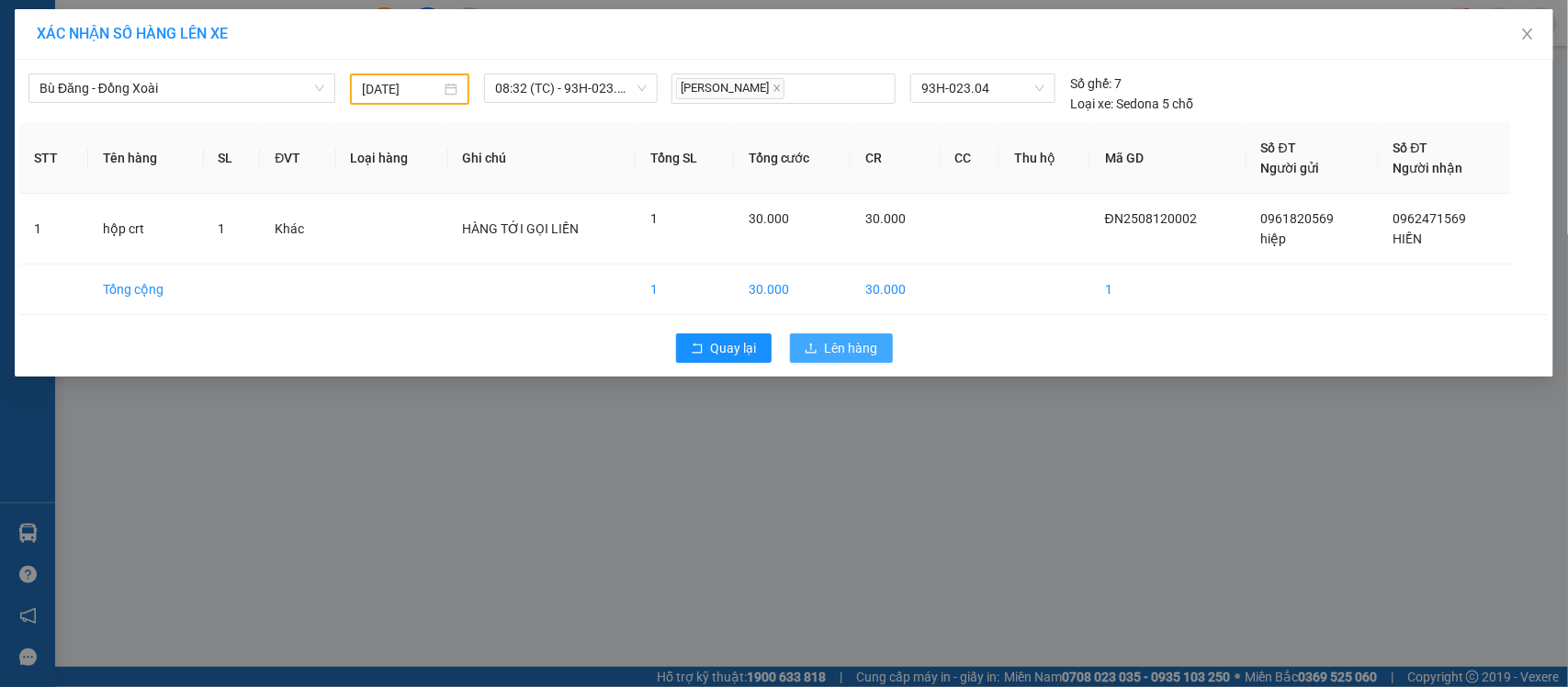
click at [828, 351] on span "Lên hàng" at bounding box center [851, 348] width 53 height 20
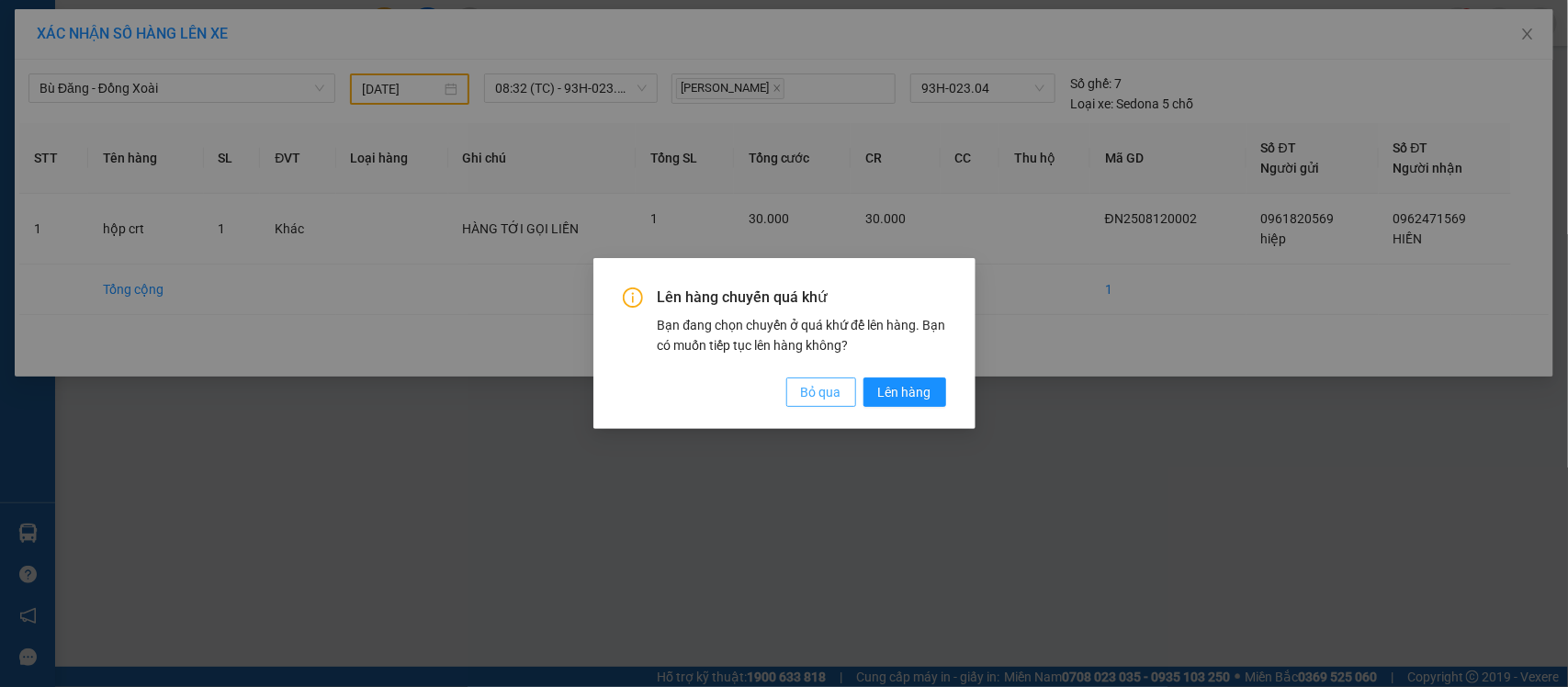
click at [809, 388] on span "Bỏ qua" at bounding box center [821, 392] width 41 height 20
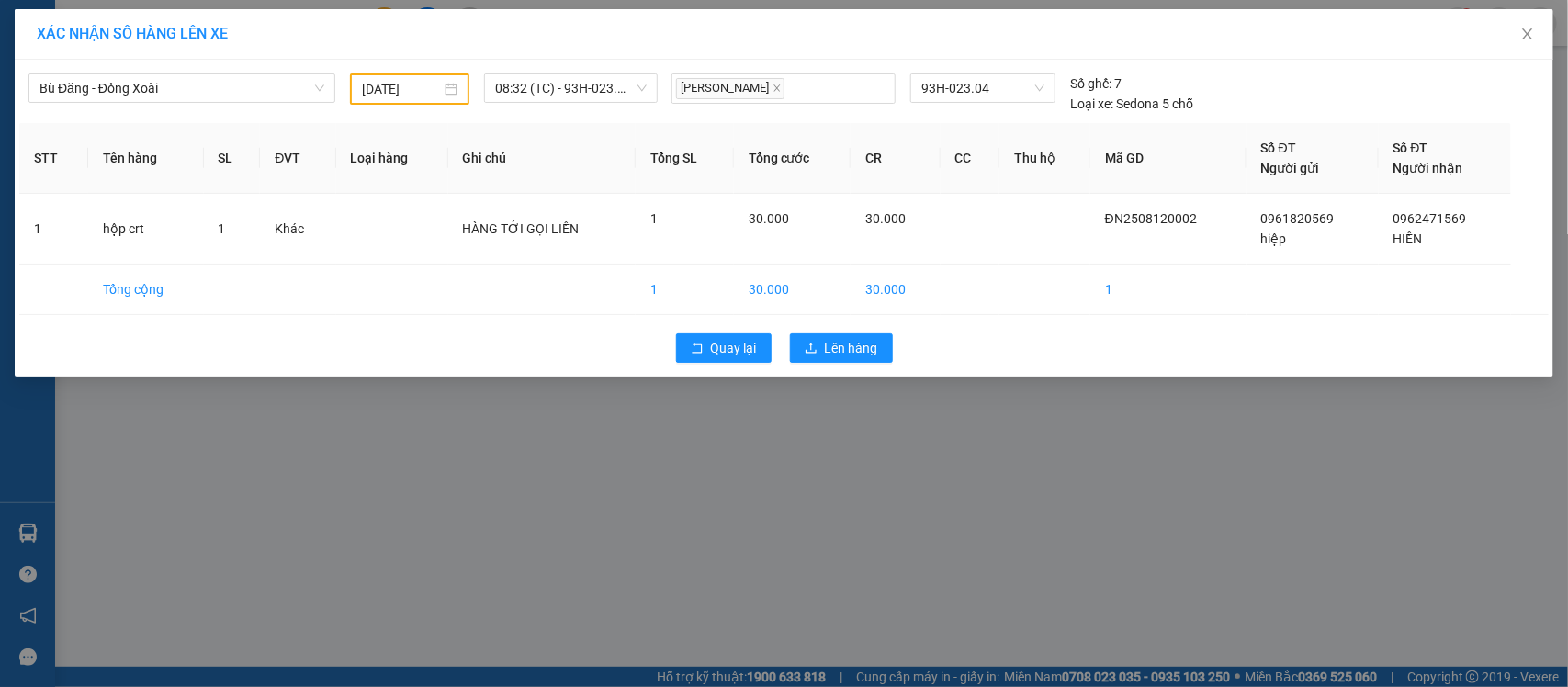
click at [410, 90] on input "[DATE]" at bounding box center [400, 88] width 79 height 20
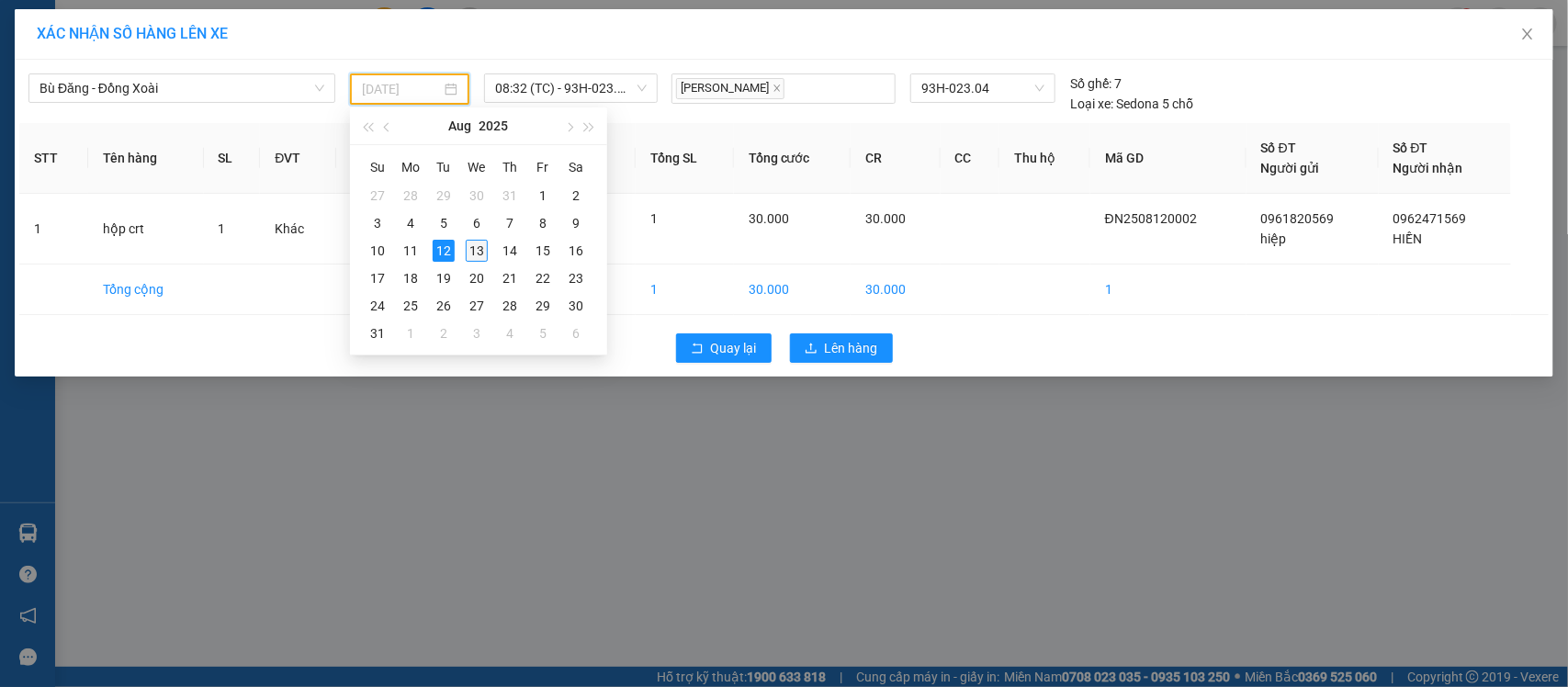
click at [475, 253] on div "13" at bounding box center [476, 250] width 22 height 22
type input "[DATE]"
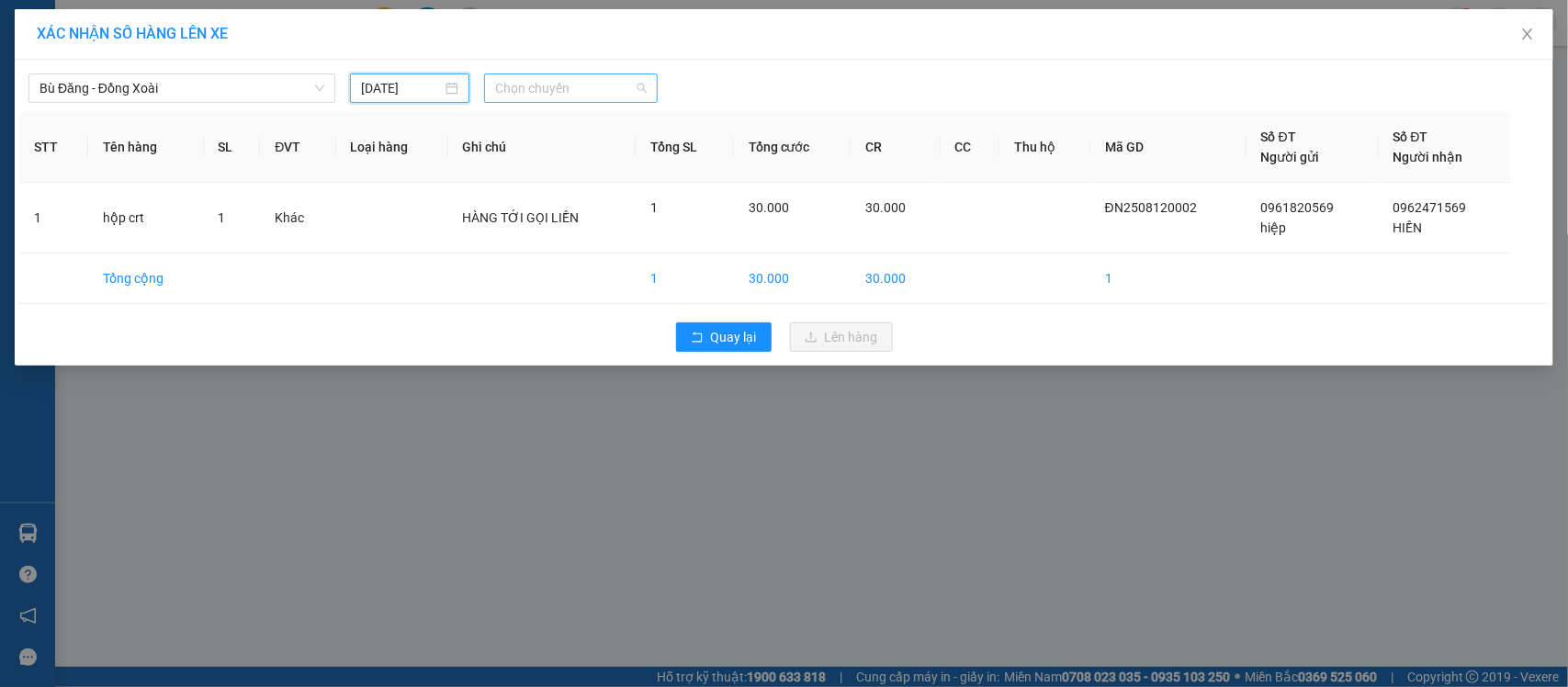
click at [530, 97] on span "Chọn chuyến" at bounding box center [570, 88] width 150 height 27
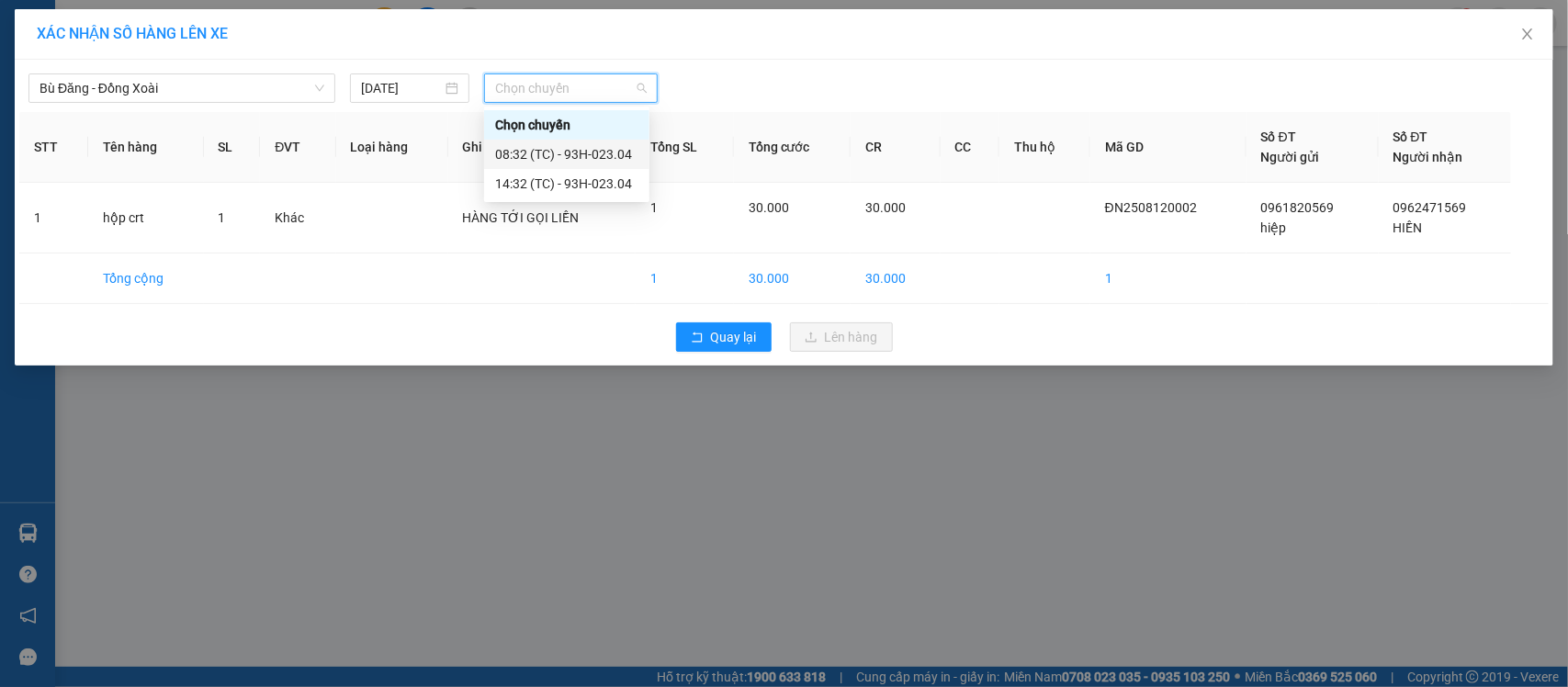
click at [576, 147] on div "08:32 (TC) - 93H-023.04" at bounding box center [567, 154] width 144 height 20
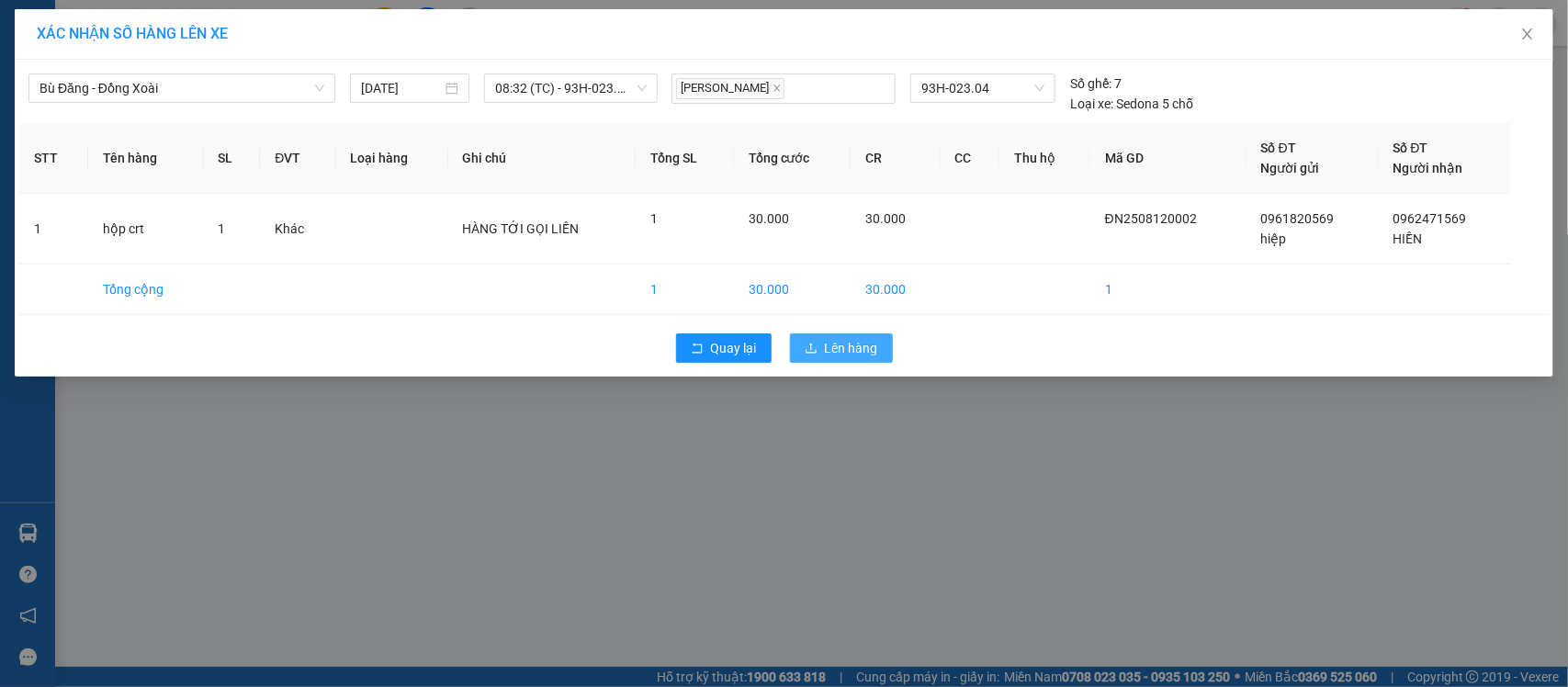
click at [829, 355] on span "Lên hàng" at bounding box center [851, 348] width 53 height 20
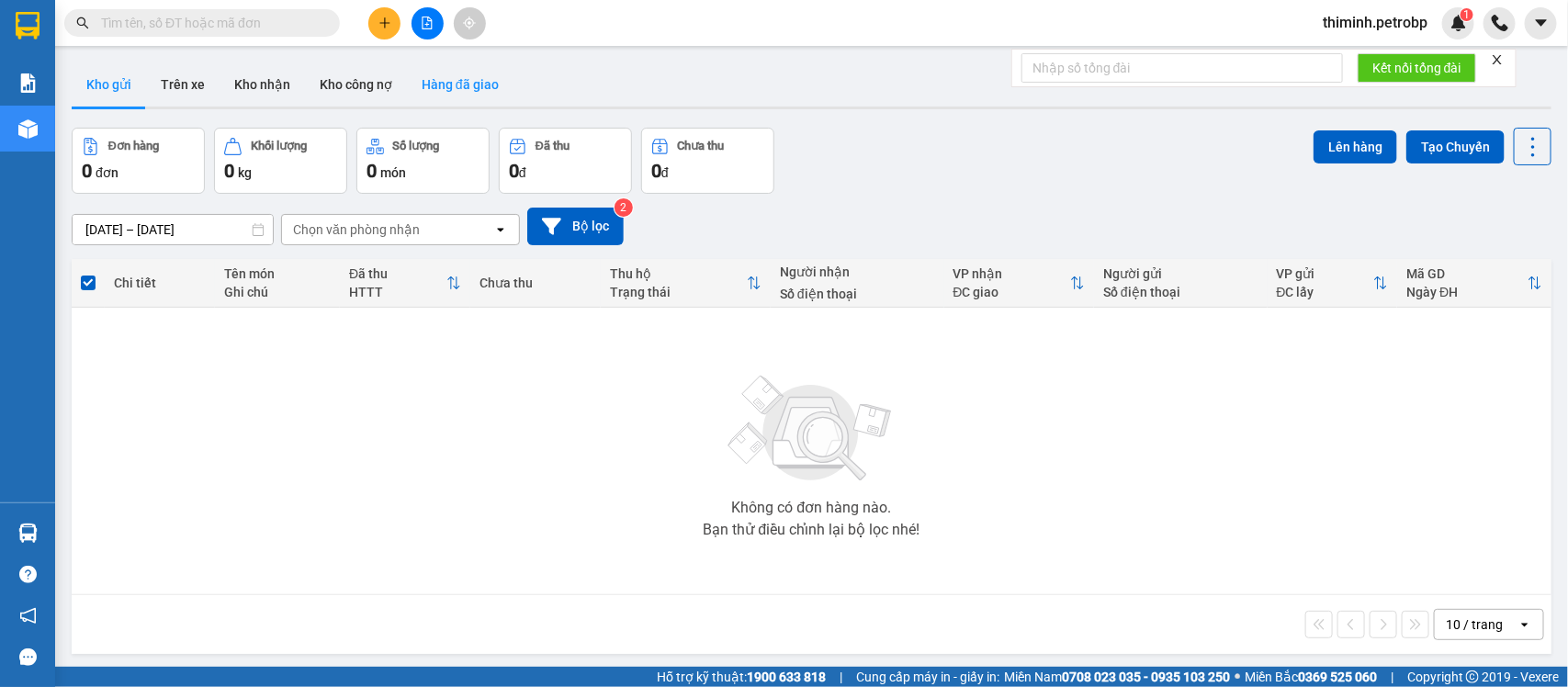
click at [433, 94] on button "Hàng đã giao" at bounding box center [461, 83] width 107 height 44
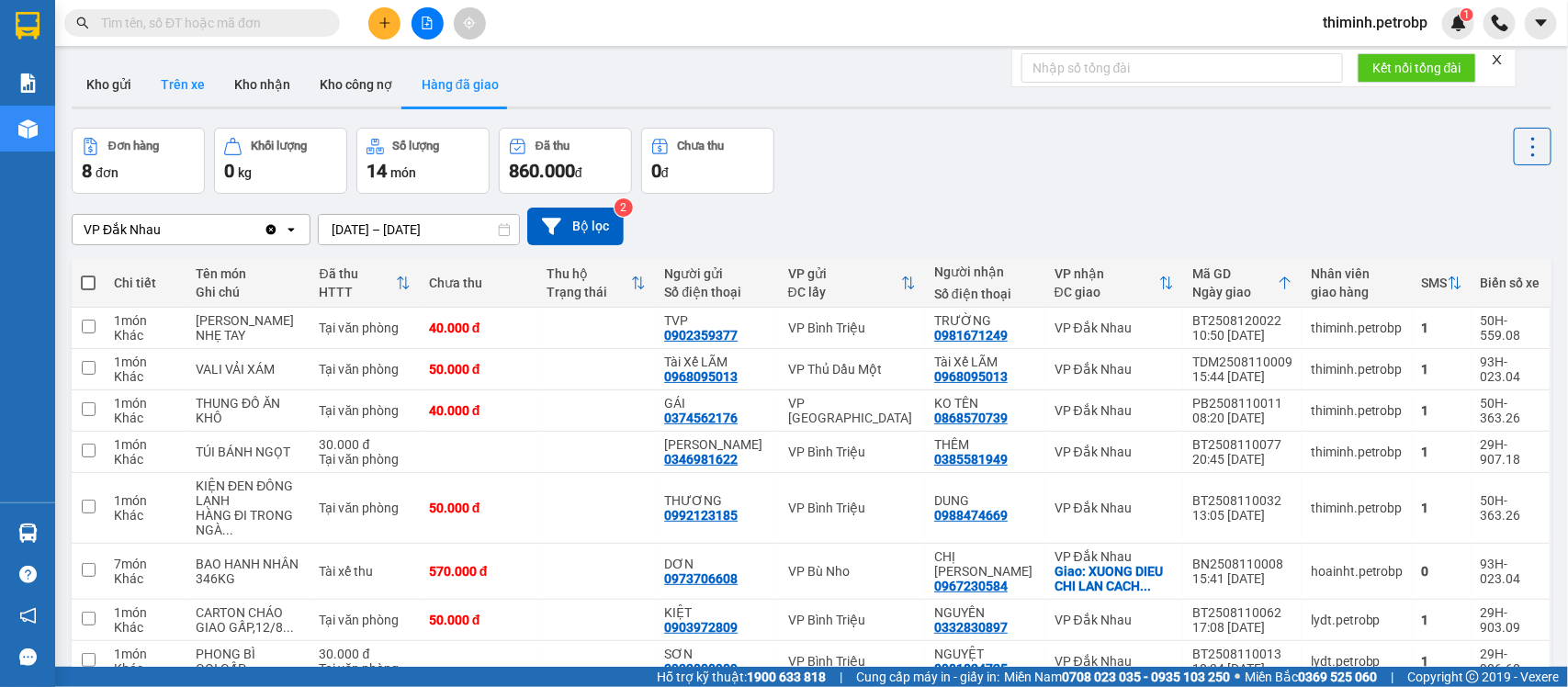
click at [156, 95] on button "Trên xe" at bounding box center [183, 83] width 74 height 44
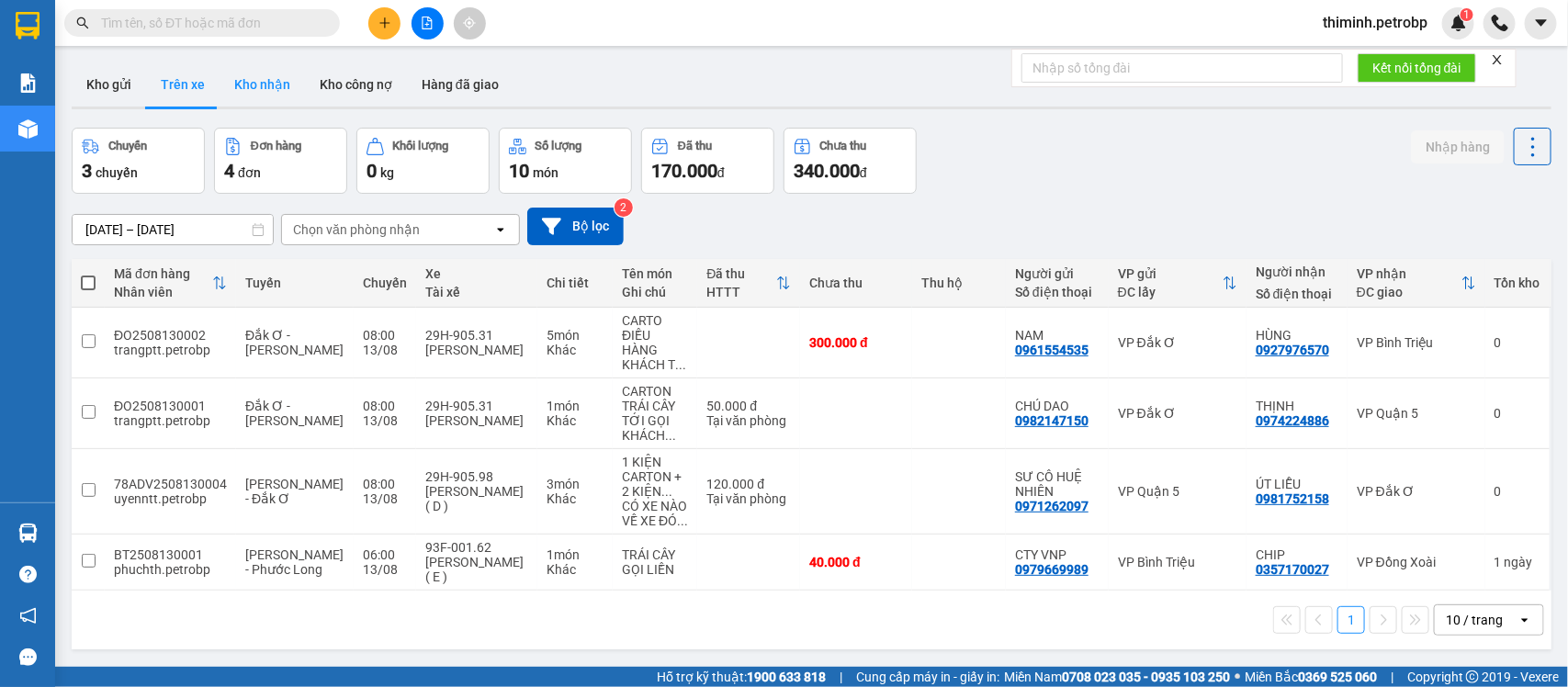
click at [237, 84] on button "Kho nhận" at bounding box center [262, 83] width 85 height 44
type input "[DATE] – [DATE]"
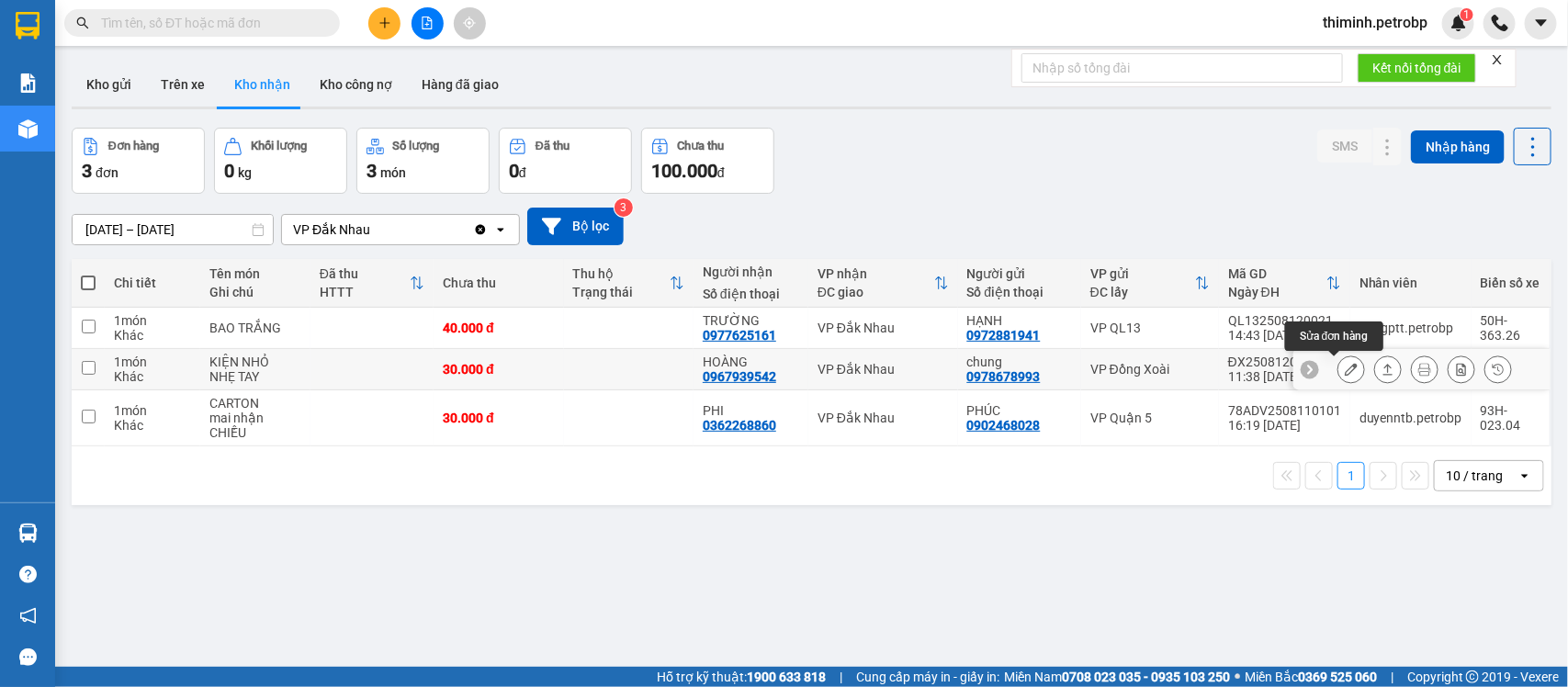
click at [1338, 369] on button at bounding box center [1351, 370] width 26 height 32
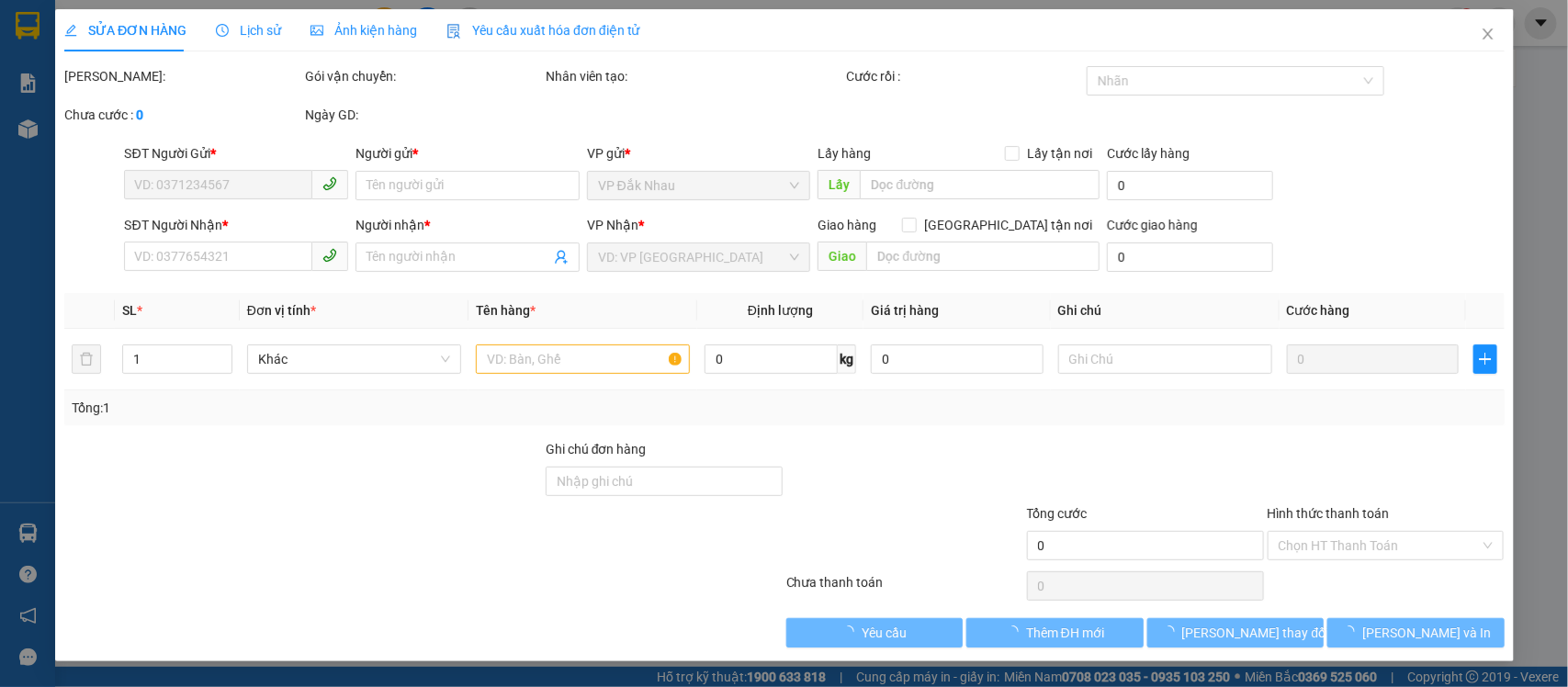
type input "0978678993"
type input "chung"
type input "0967939542"
type input "HOÀNG"
type input "30.000"
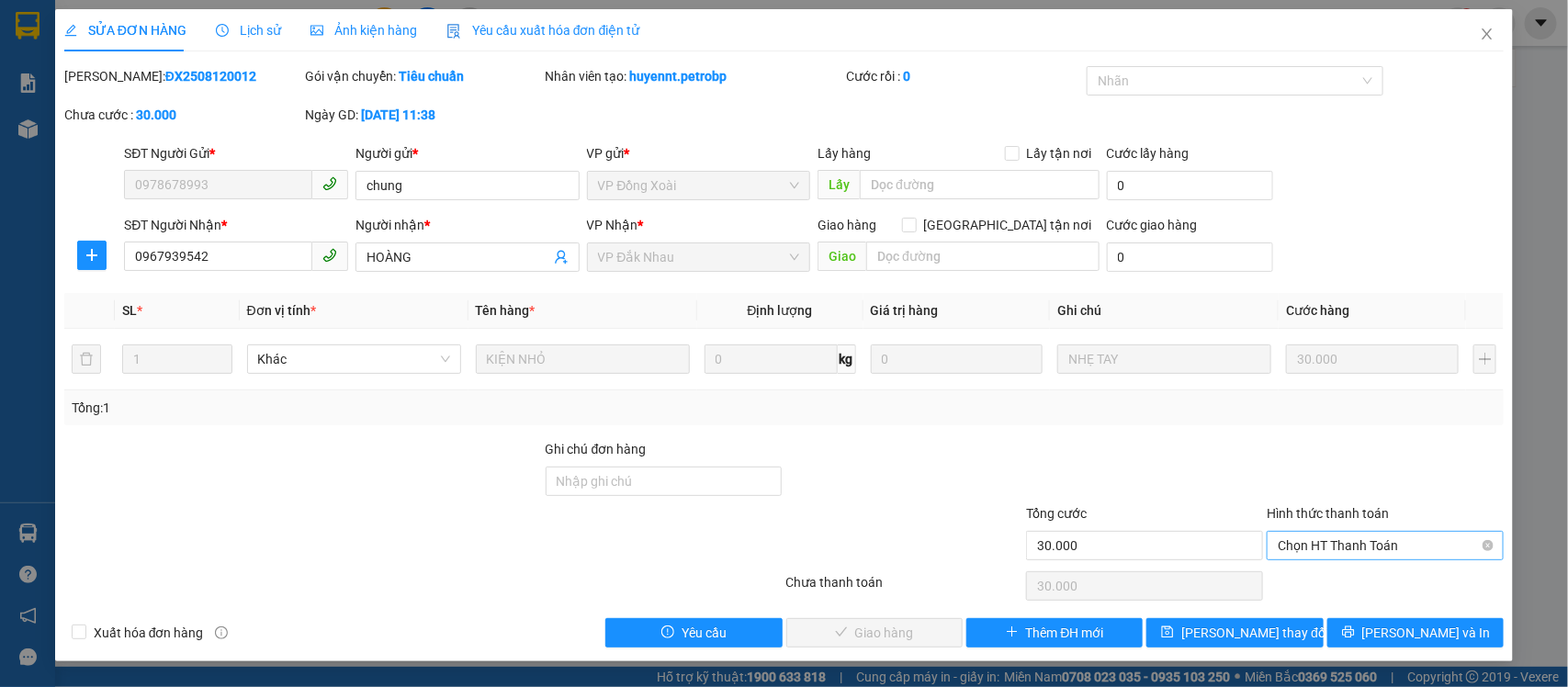
click at [1291, 540] on span "Chọn HT Thanh Toán" at bounding box center [1386, 545] width 215 height 27
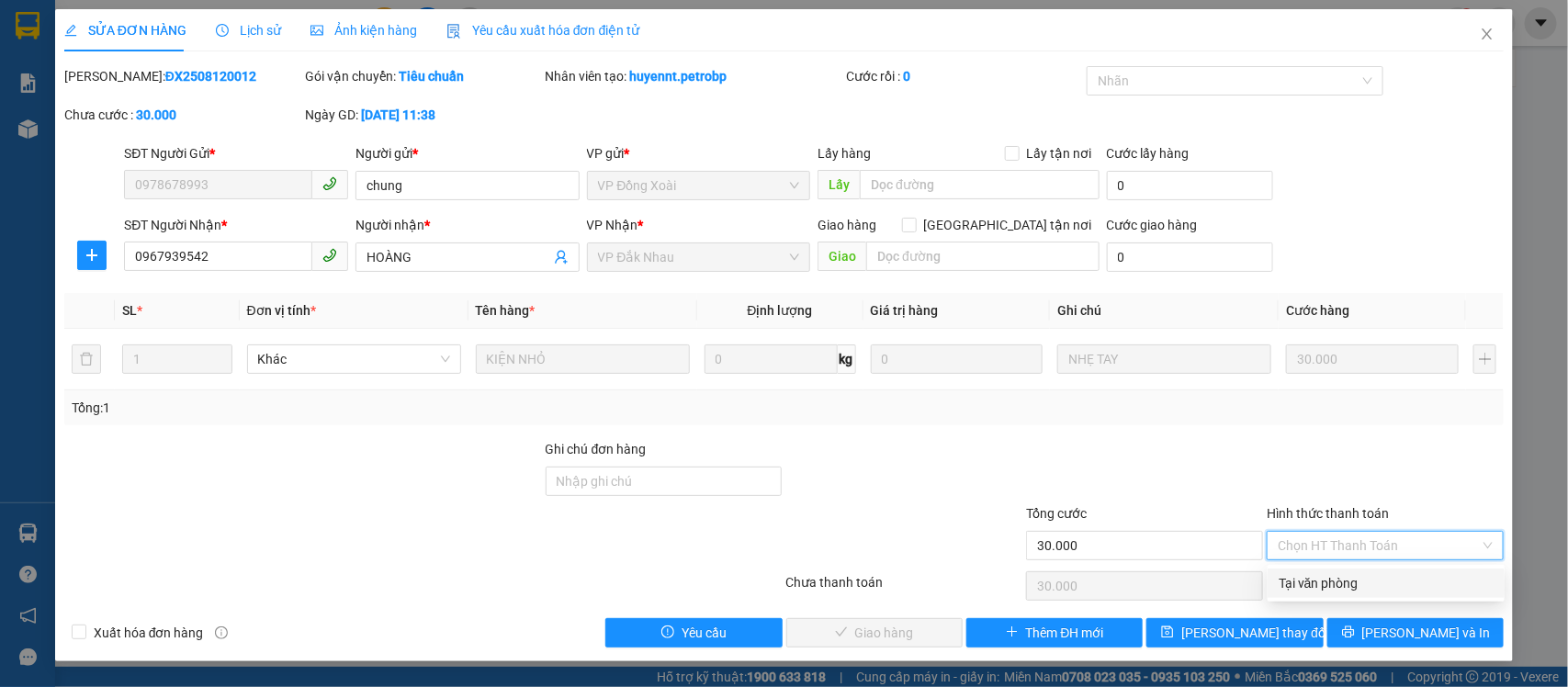
click at [1294, 584] on div "Tại văn phòng" at bounding box center [1386, 583] width 215 height 20
type input "0"
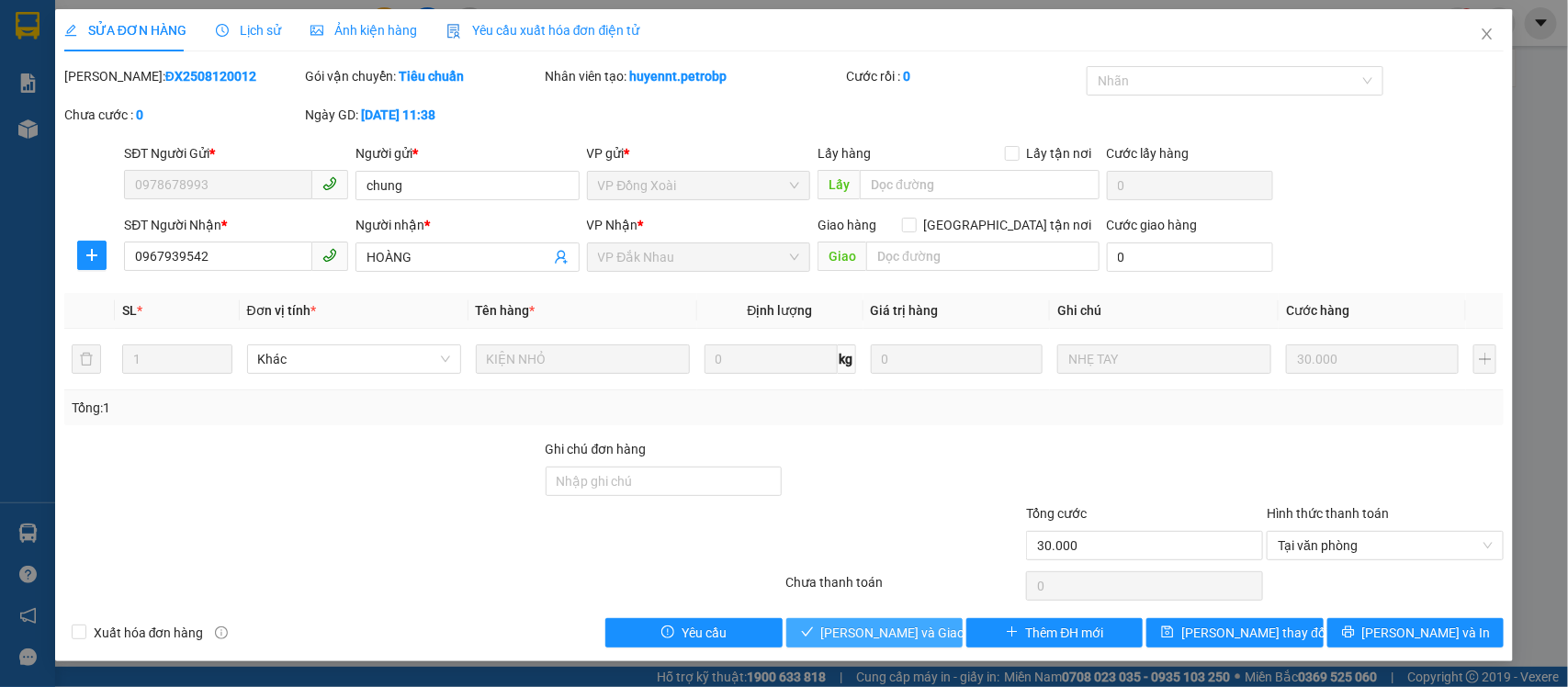
click at [888, 635] on span "[PERSON_NAME] và Giao hàng" at bounding box center [910, 633] width 176 height 20
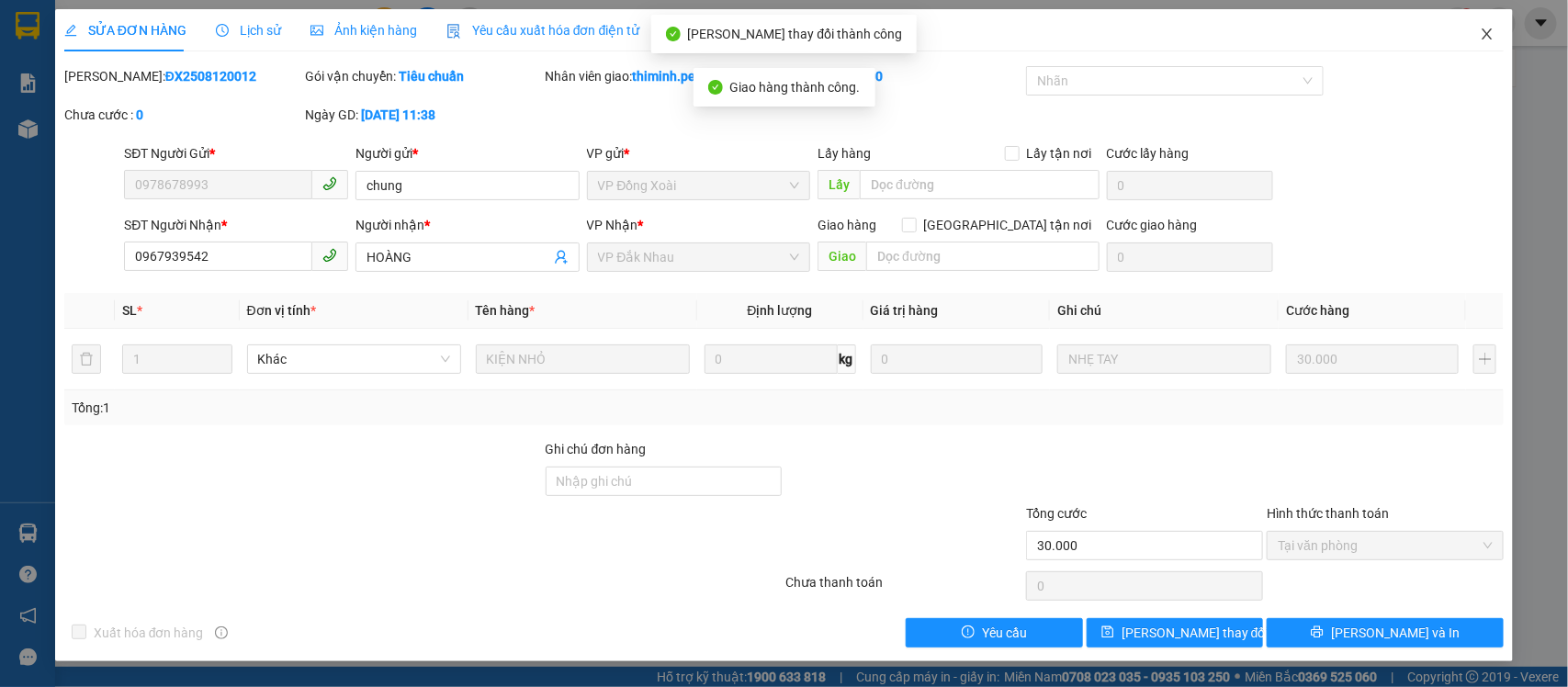
click at [1485, 40] on icon "close" at bounding box center [1487, 33] width 15 height 15
